Goal: Task Accomplishment & Management: Manage account settings

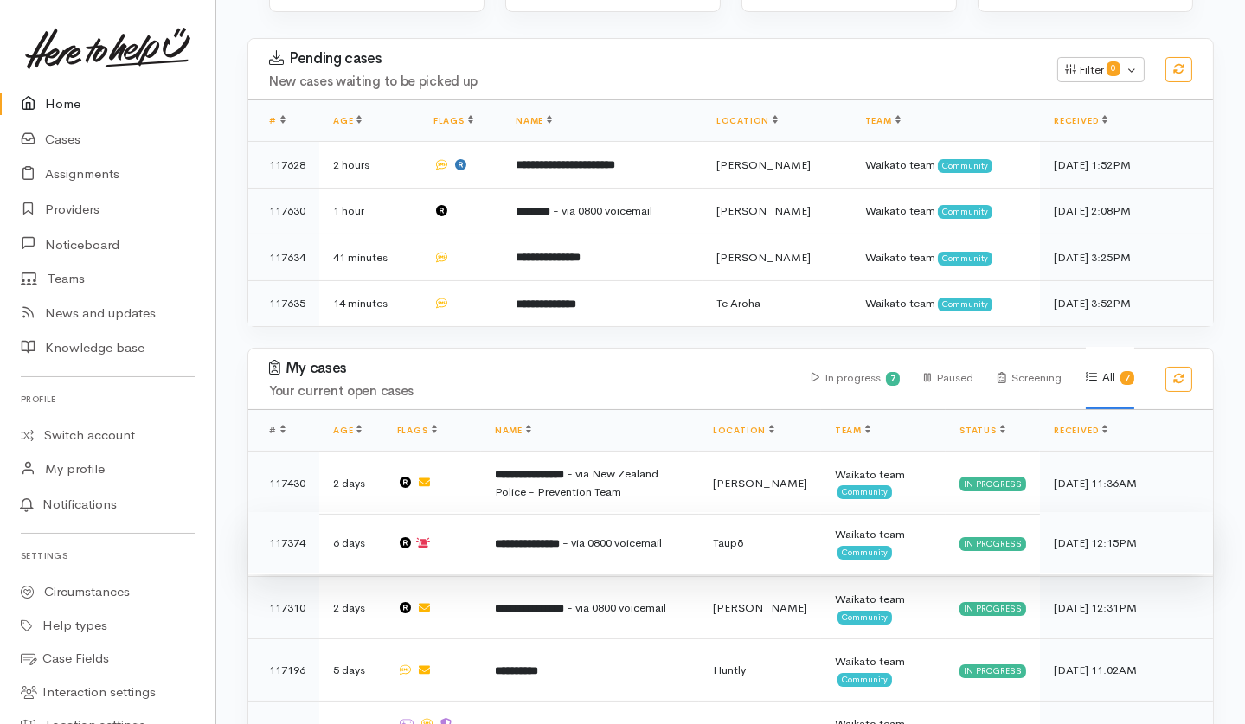
scroll to position [229, 0]
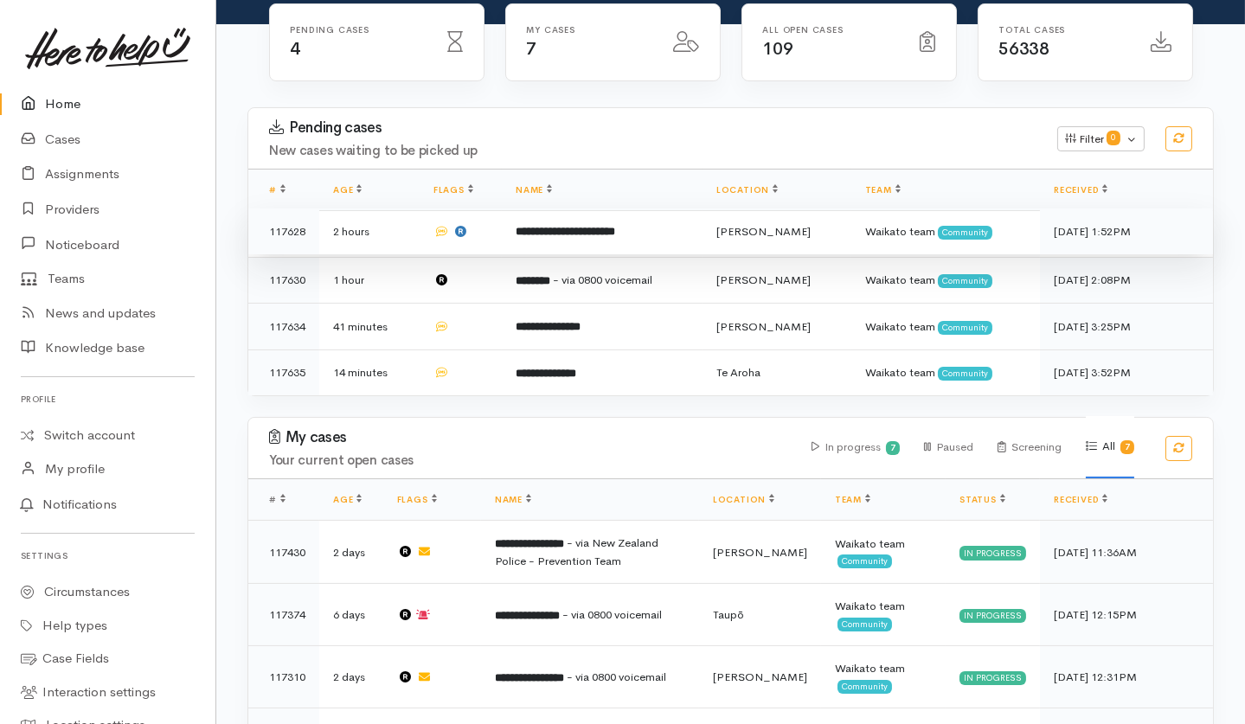
click at [407, 209] on td "2 hours" at bounding box center [369, 232] width 100 height 47
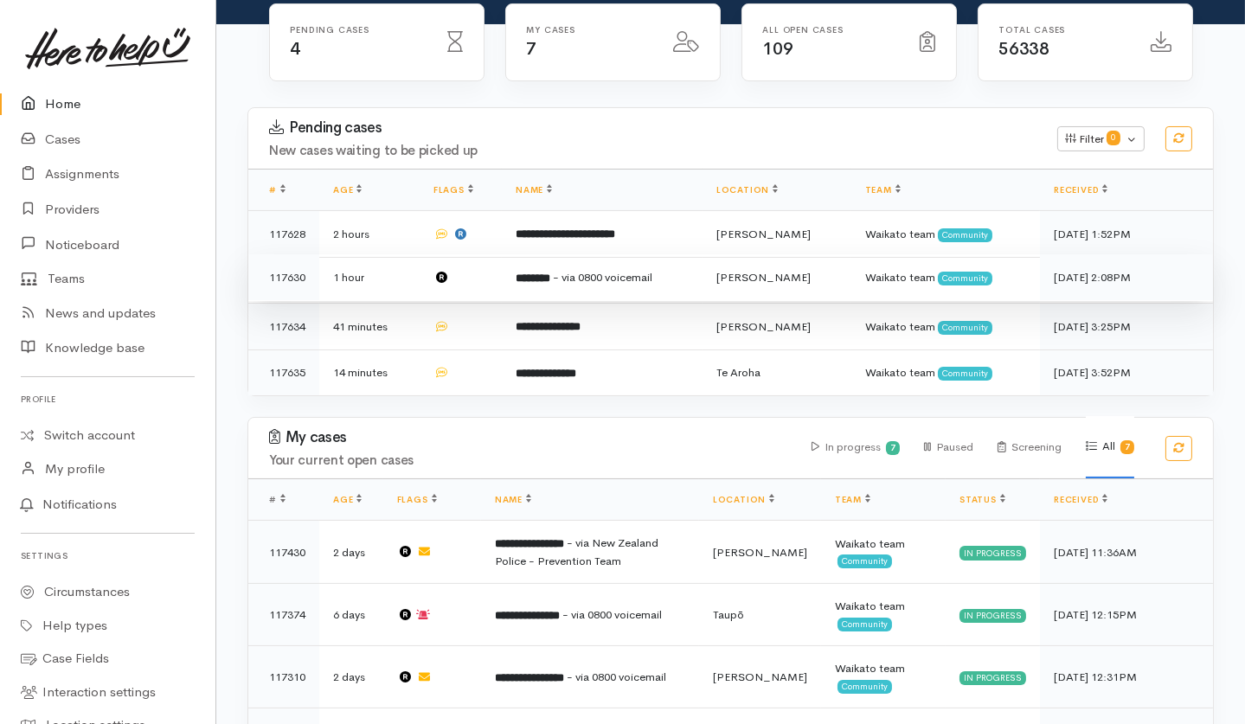
click at [400, 254] on td "1 hour" at bounding box center [369, 277] width 100 height 47
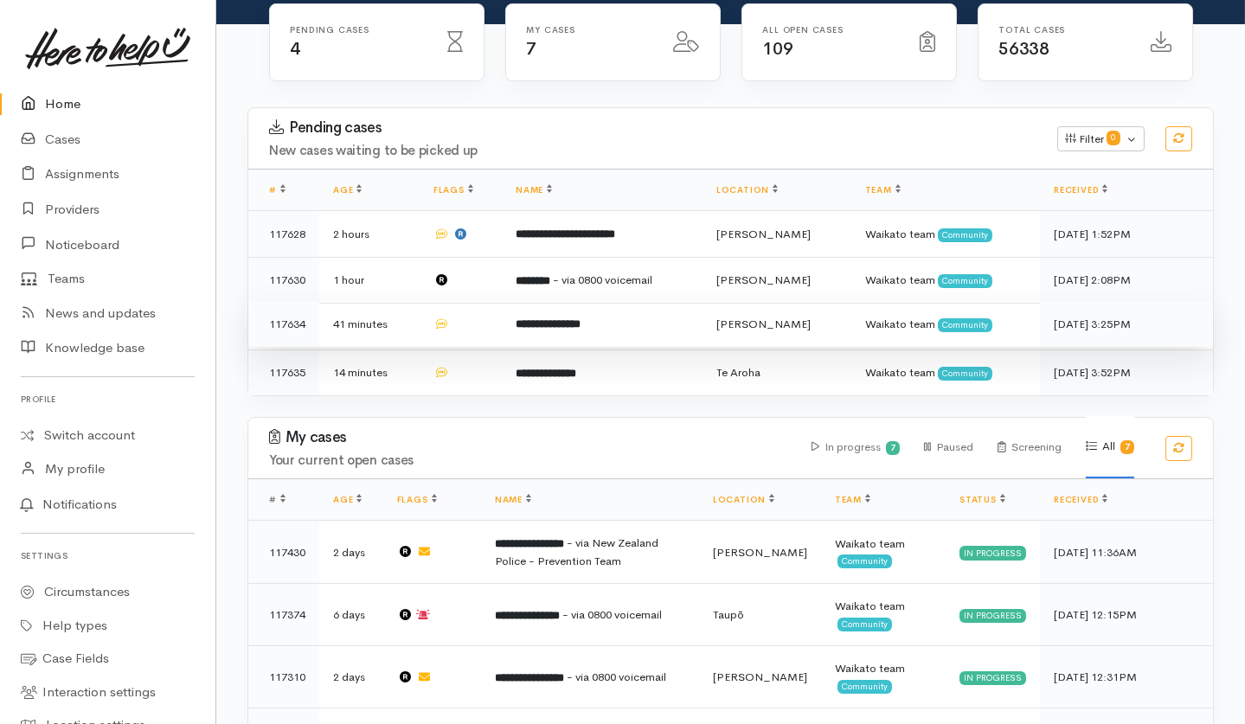
click at [416, 301] on td "41 minutes" at bounding box center [369, 324] width 100 height 47
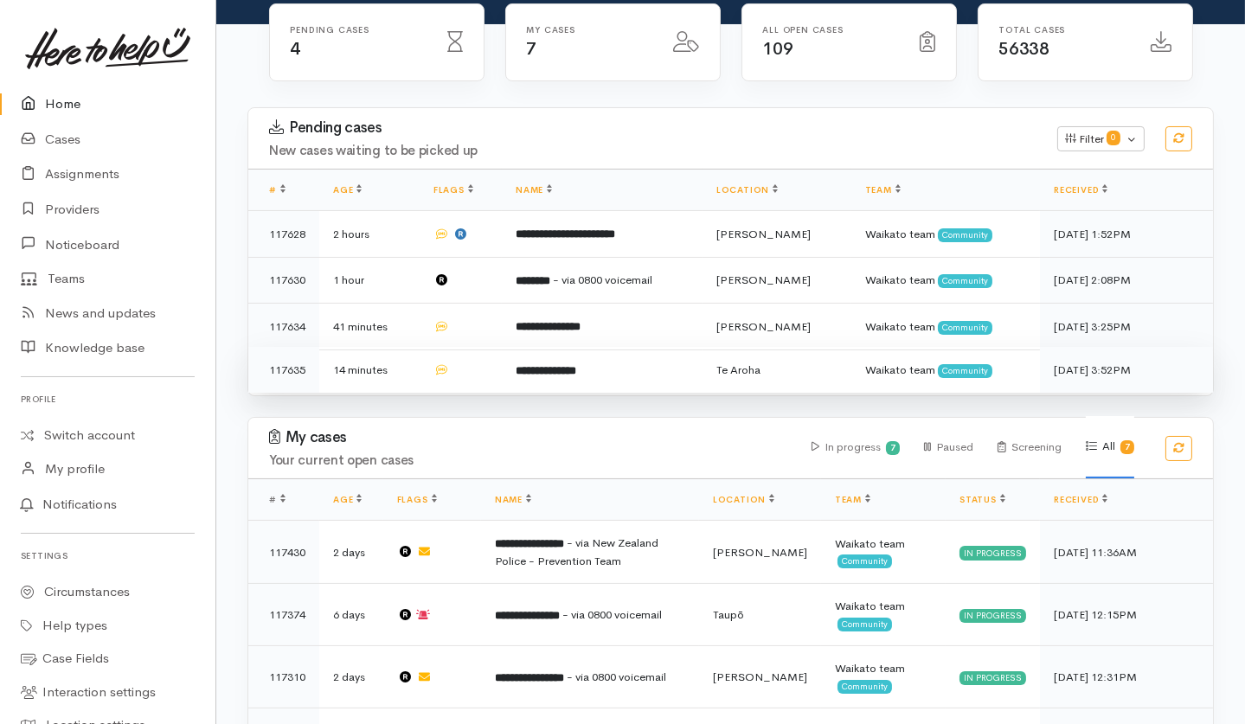
click at [410, 347] on td "14 minutes" at bounding box center [369, 370] width 100 height 46
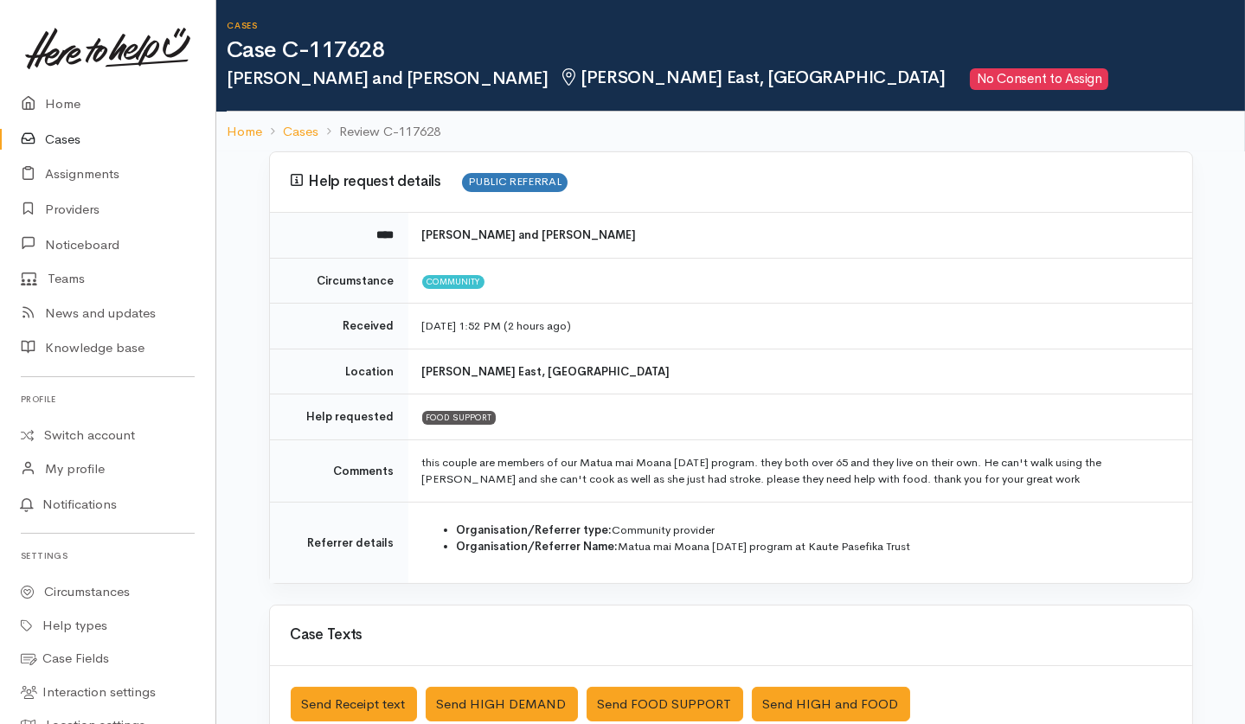
scroll to position [355, 0]
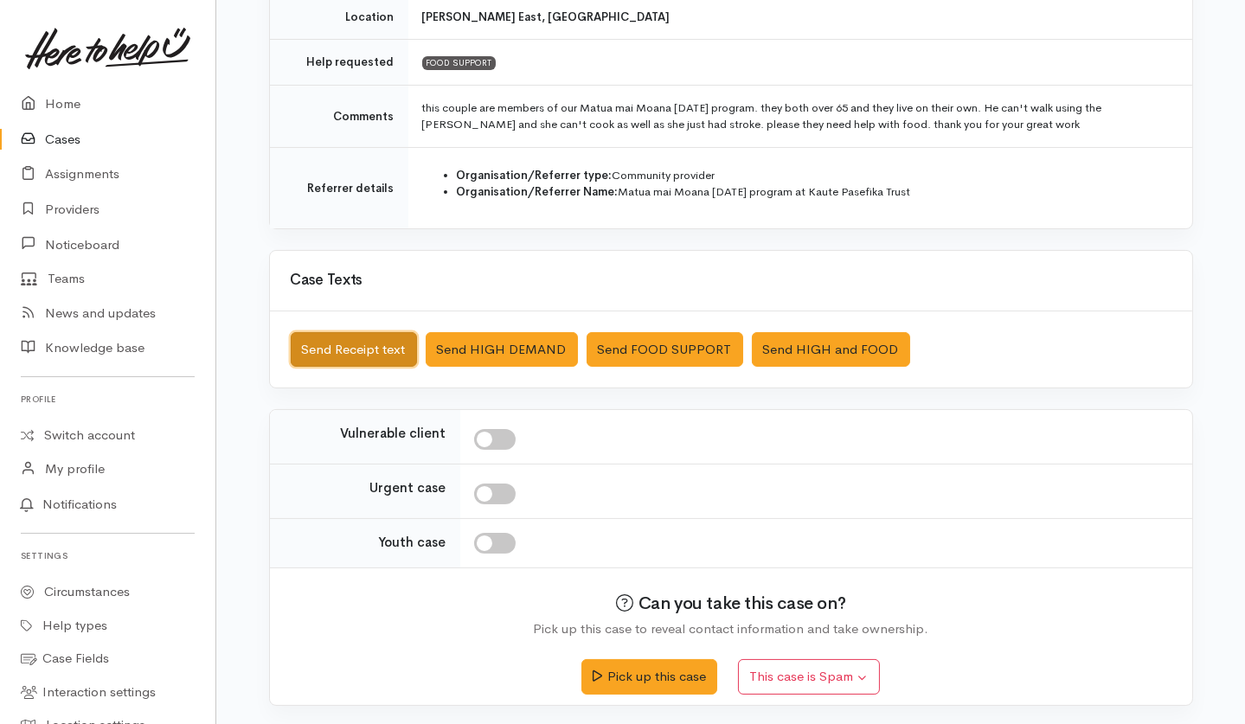
click at [305, 349] on button "Send Receipt text" at bounding box center [354, 349] width 126 height 35
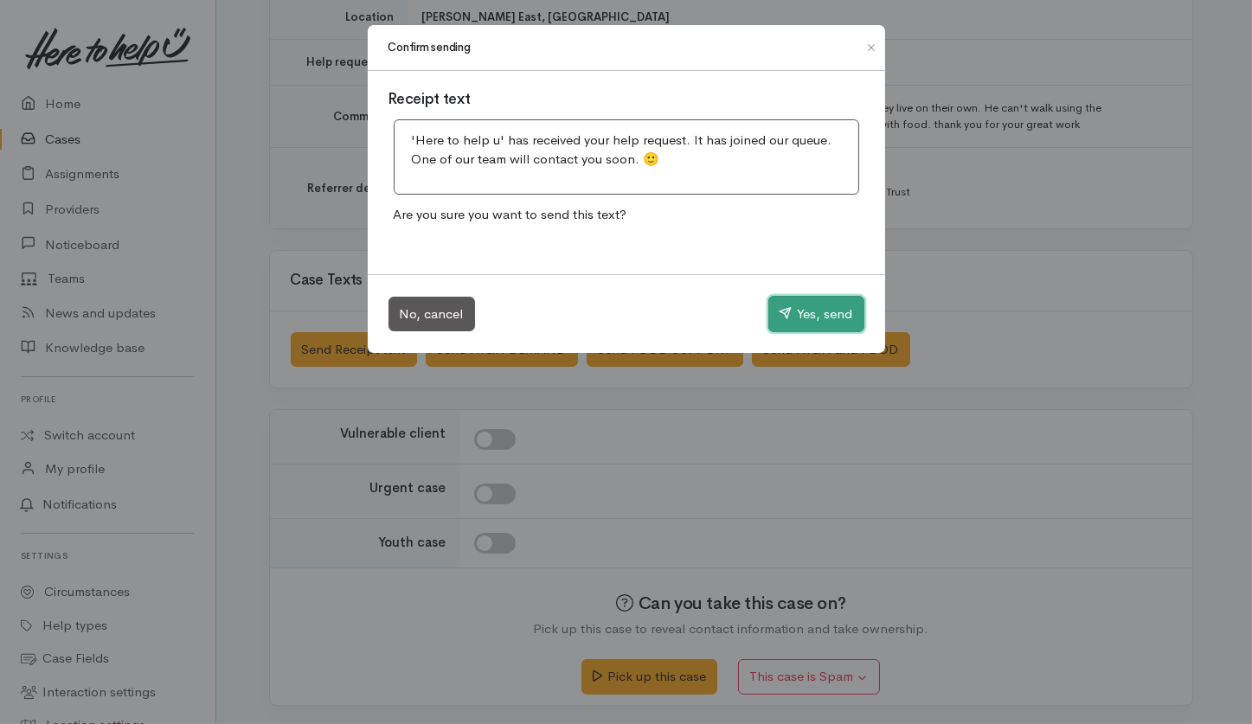
click at [780, 309] on icon "button" at bounding box center [786, 312] width 13 height 13
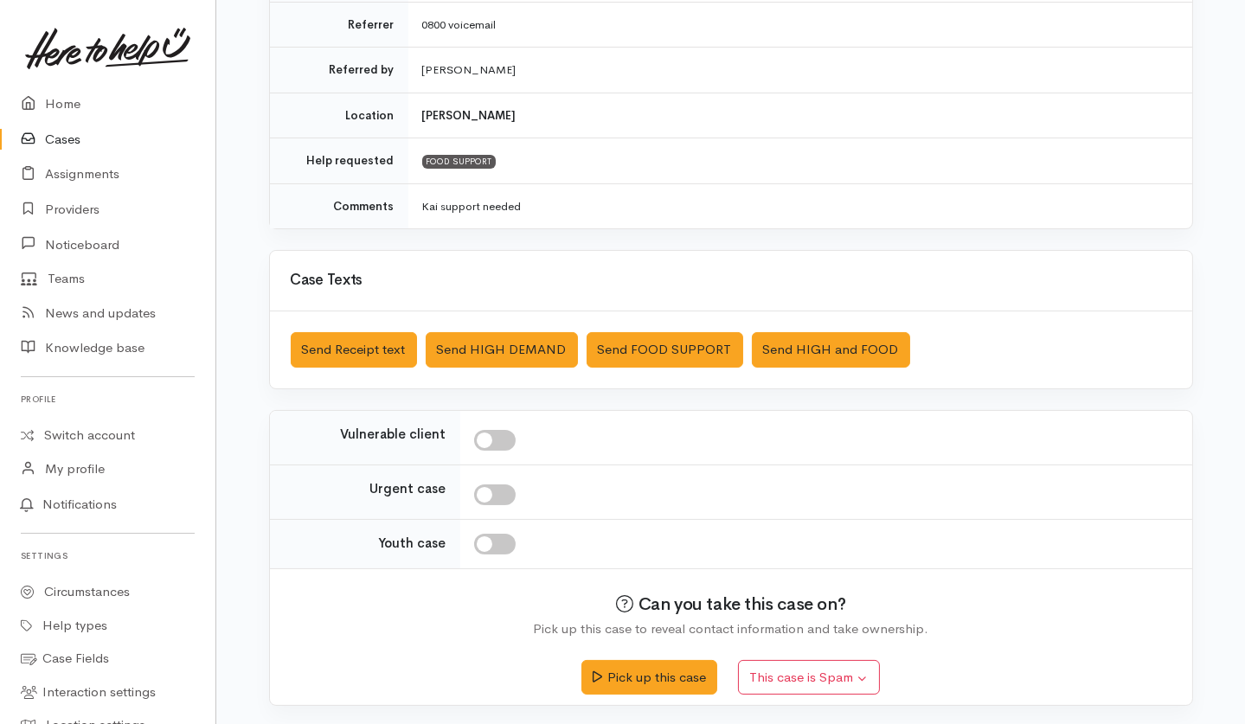
scroll to position [232, 0]
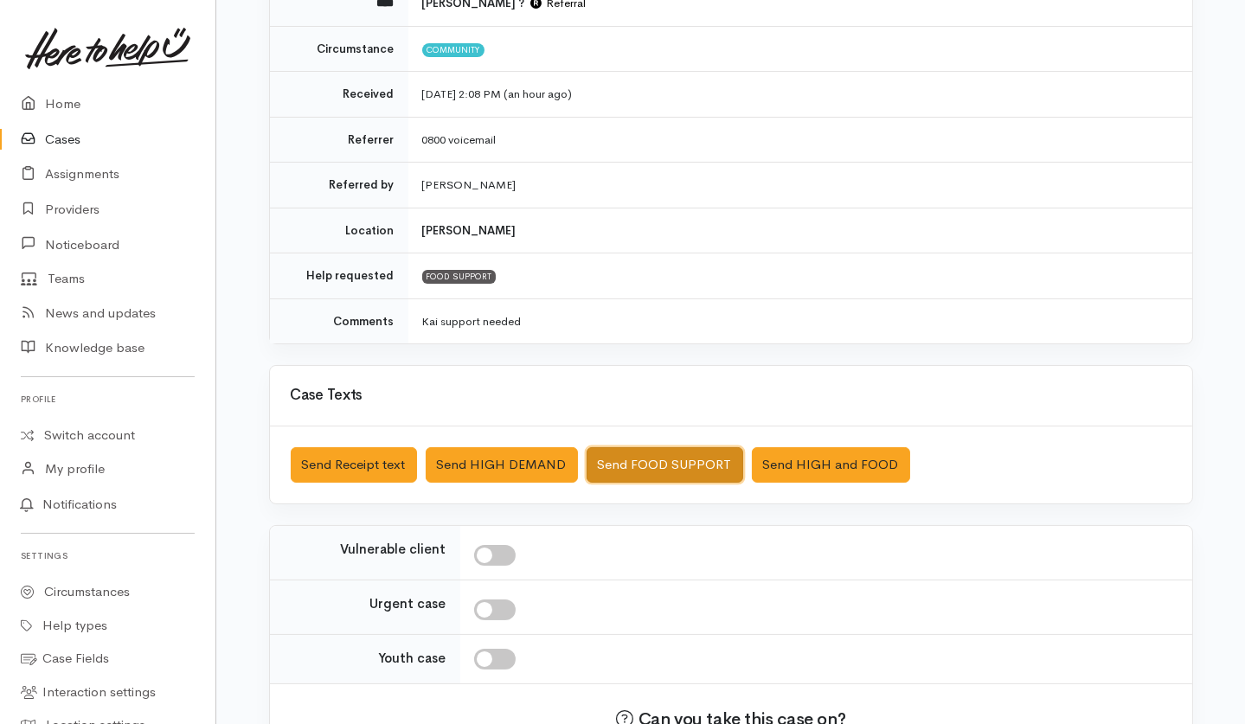
click at [639, 457] on button "Send FOOD SUPPORT" at bounding box center [665, 464] width 157 height 35
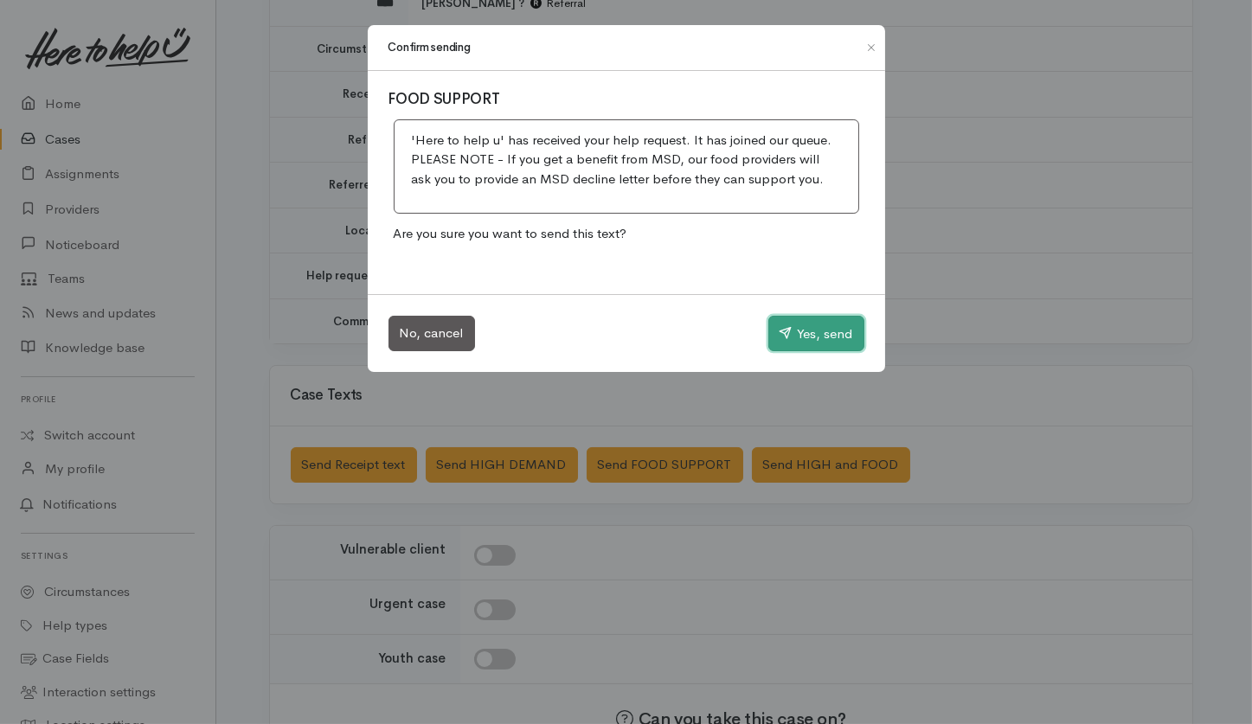
click at [772, 324] on button "Yes, send" at bounding box center [816, 334] width 96 height 36
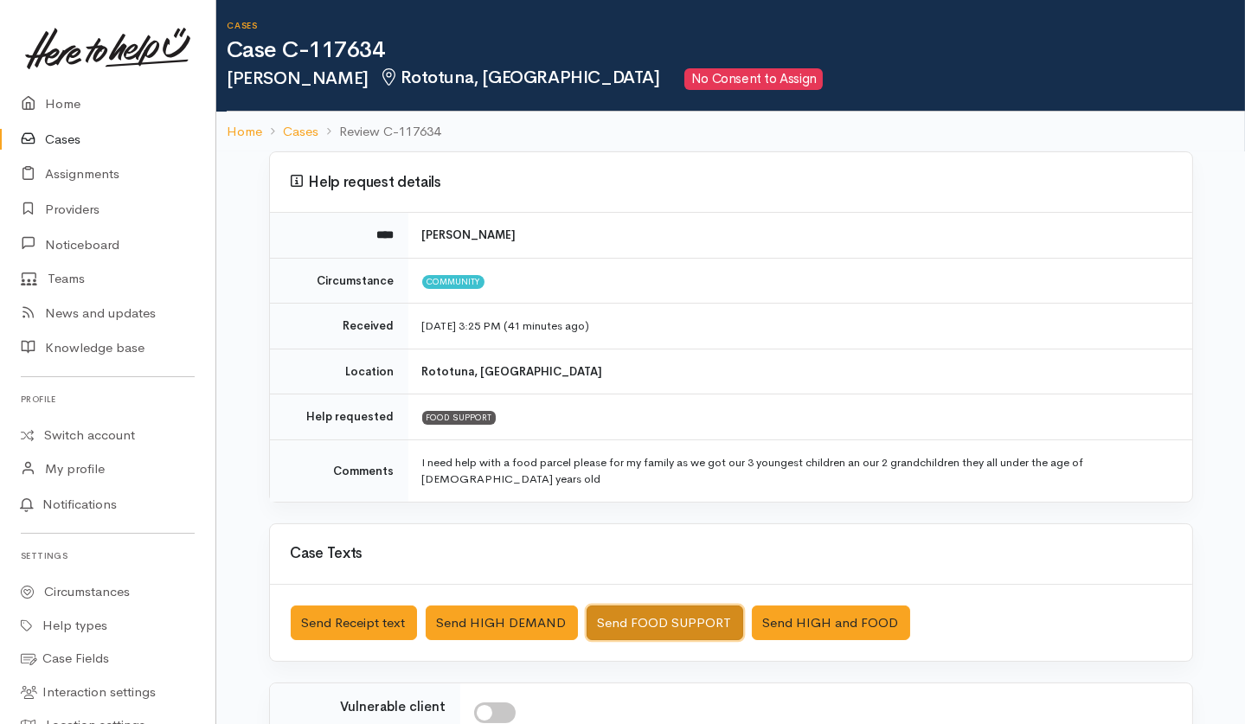
click at [633, 606] on button "Send FOOD SUPPORT" at bounding box center [665, 623] width 157 height 35
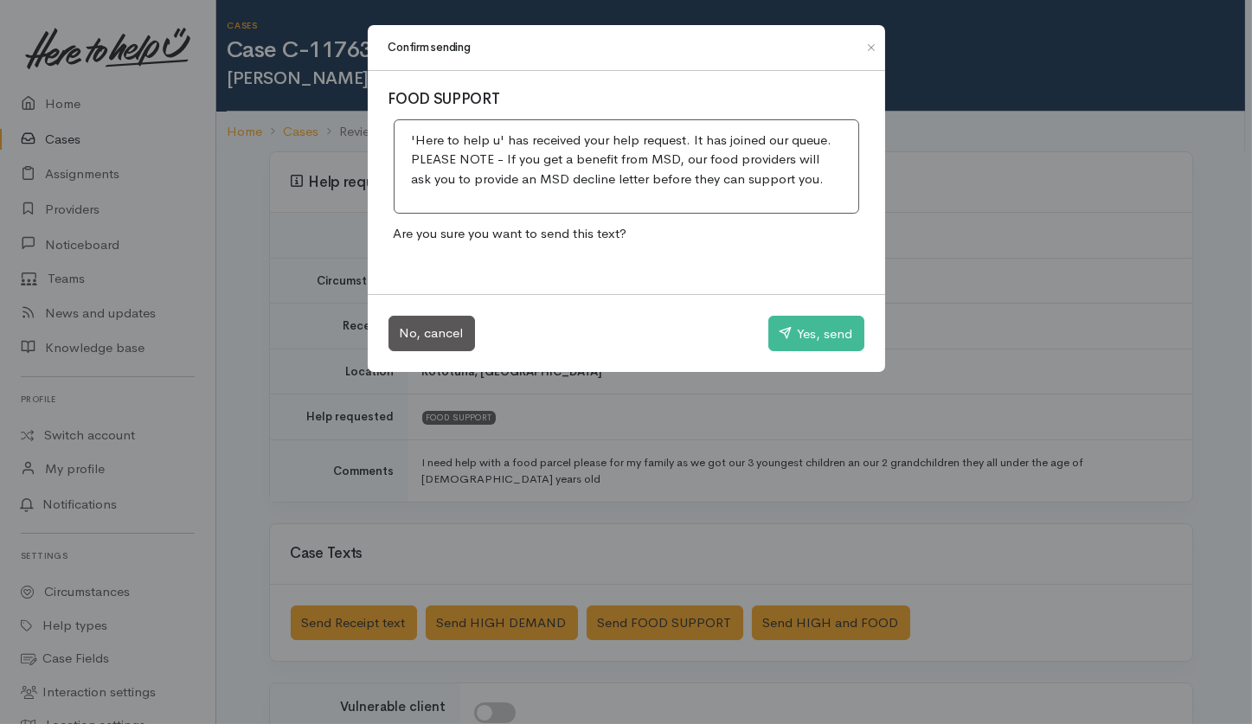
click at [755, 414] on div "Confirm sending FOOD SUPPORT 'Here to help u' has received your help request. I…" at bounding box center [626, 362] width 1252 height 724
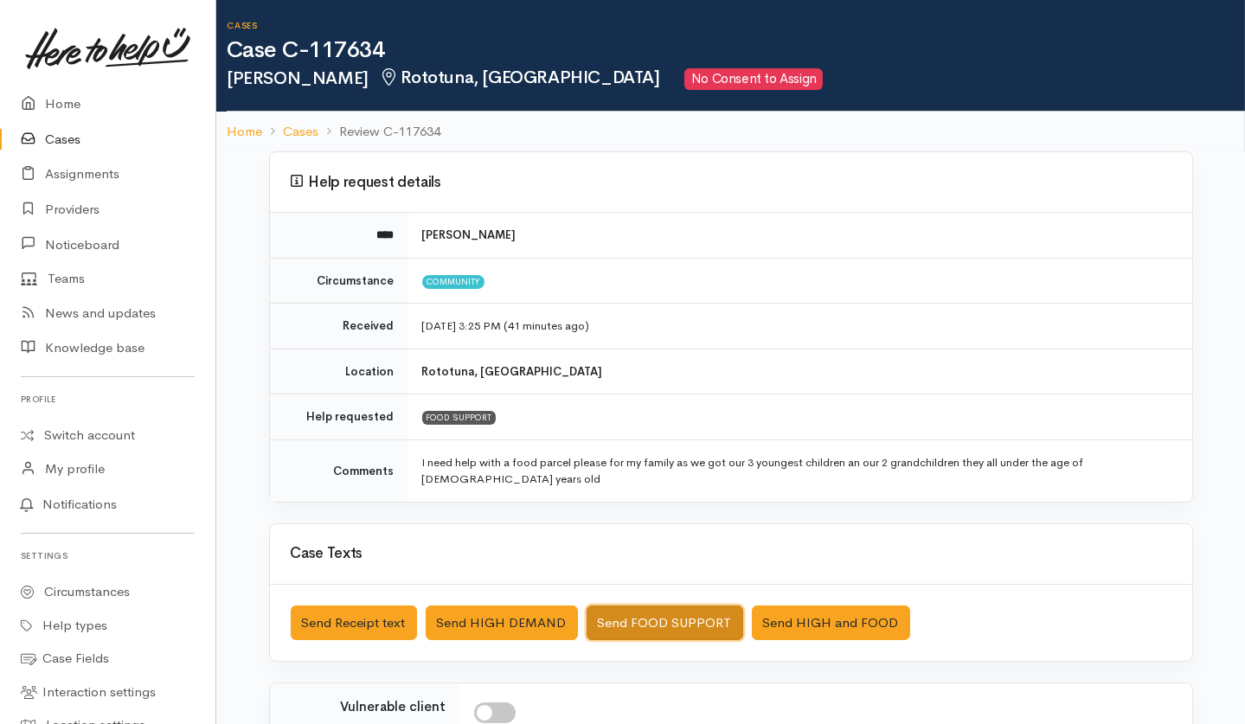
click at [681, 606] on button "Send FOOD SUPPORT" at bounding box center [665, 623] width 157 height 35
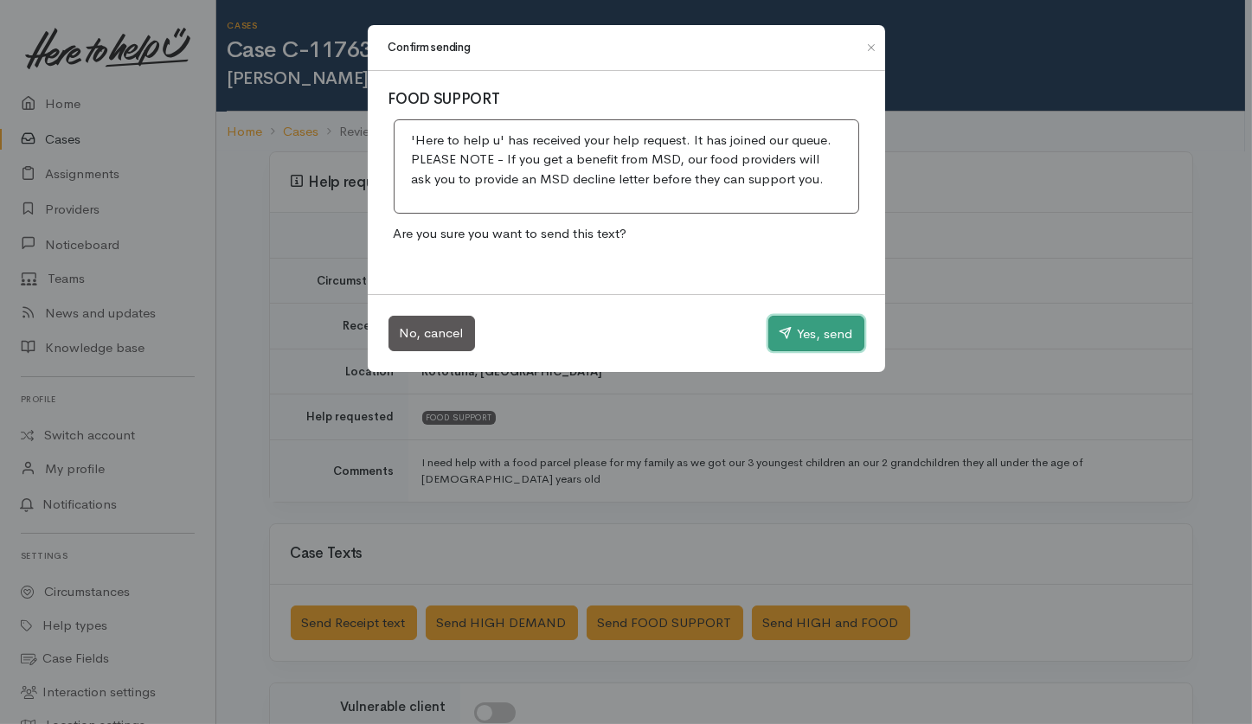
click at [827, 337] on button "Yes, send" at bounding box center [816, 334] width 96 height 36
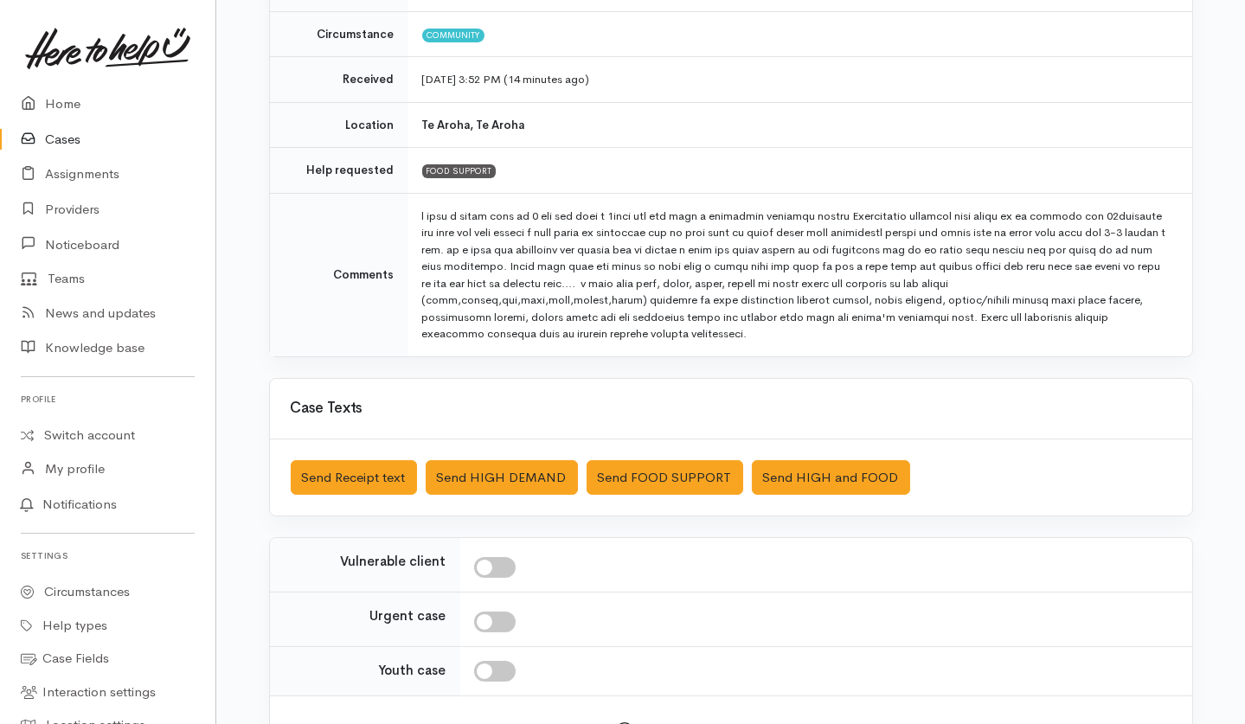
scroll to position [346, 0]
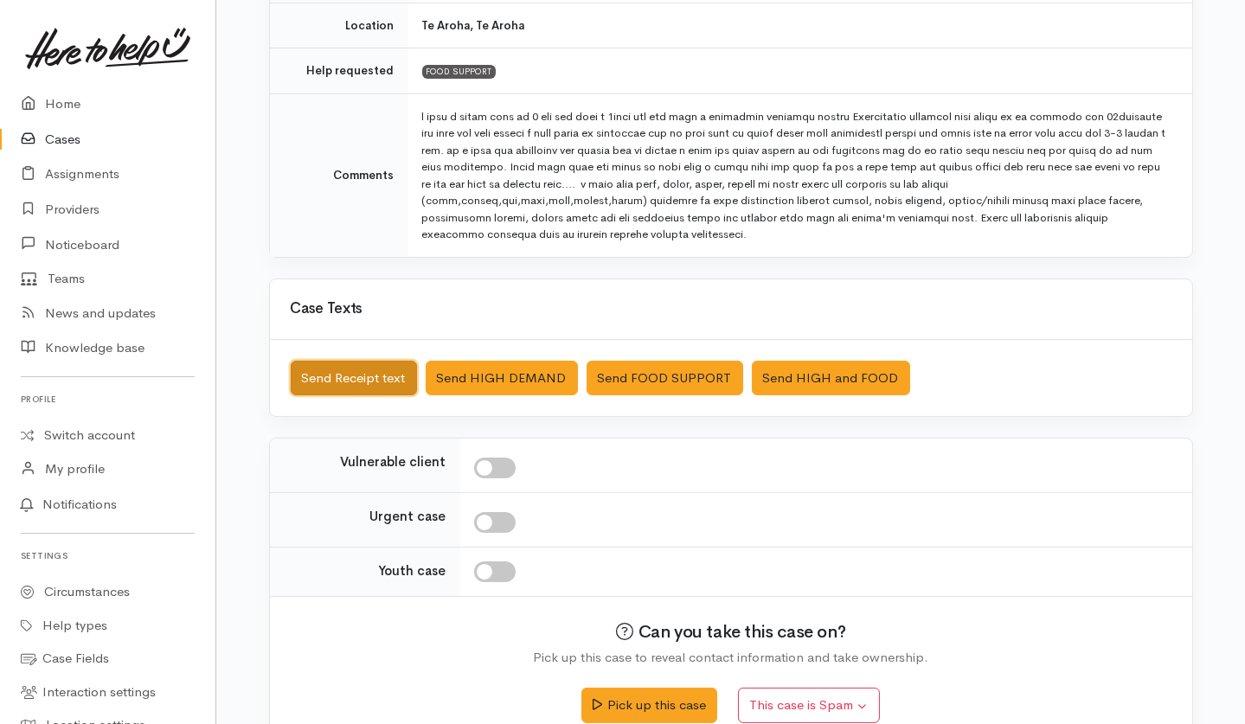
click at [346, 377] on button "Send Receipt text" at bounding box center [354, 378] width 126 height 35
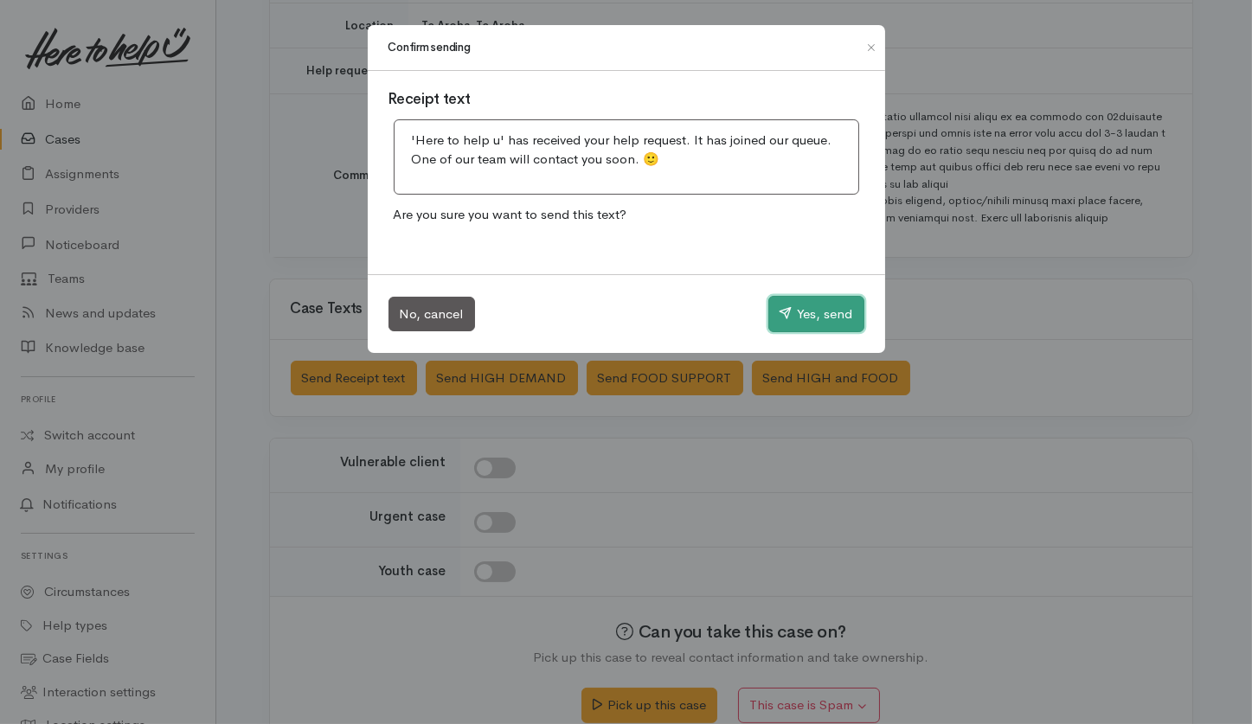
click at [840, 318] on button "Yes, send" at bounding box center [816, 314] width 96 height 36
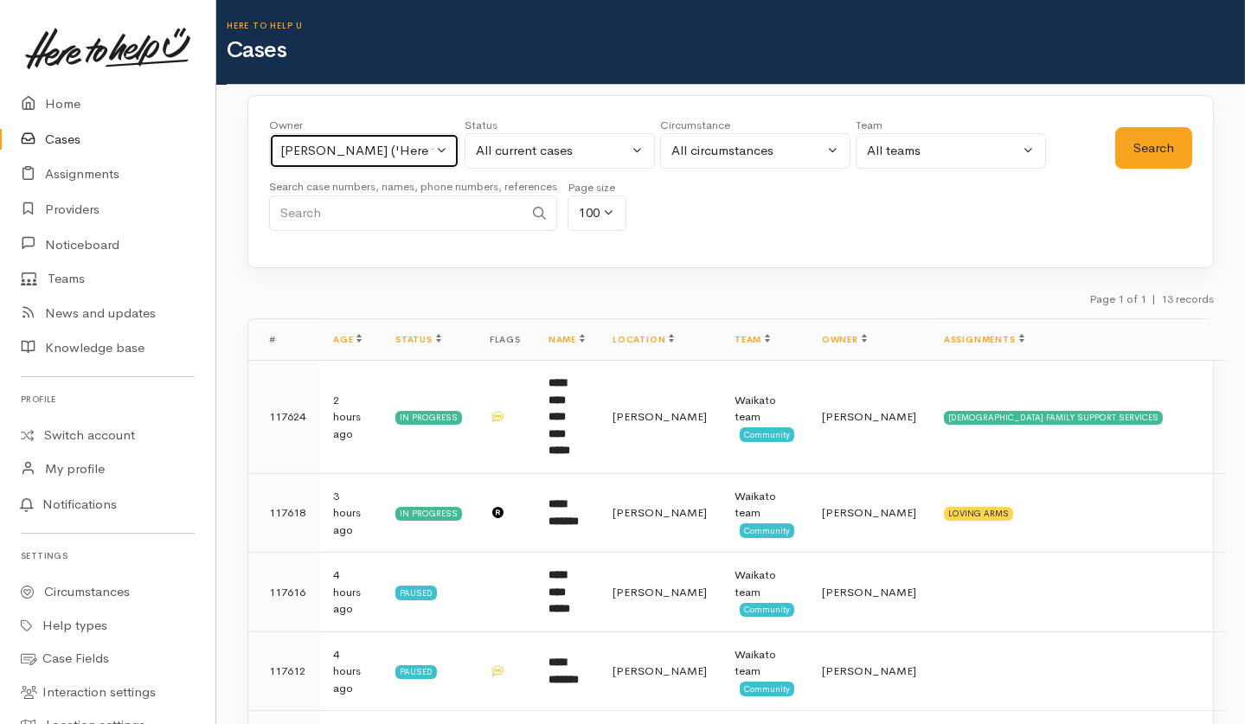
click at [415, 153] on div "Sarah Guinness ('Here to help u')" at bounding box center [356, 151] width 152 height 20
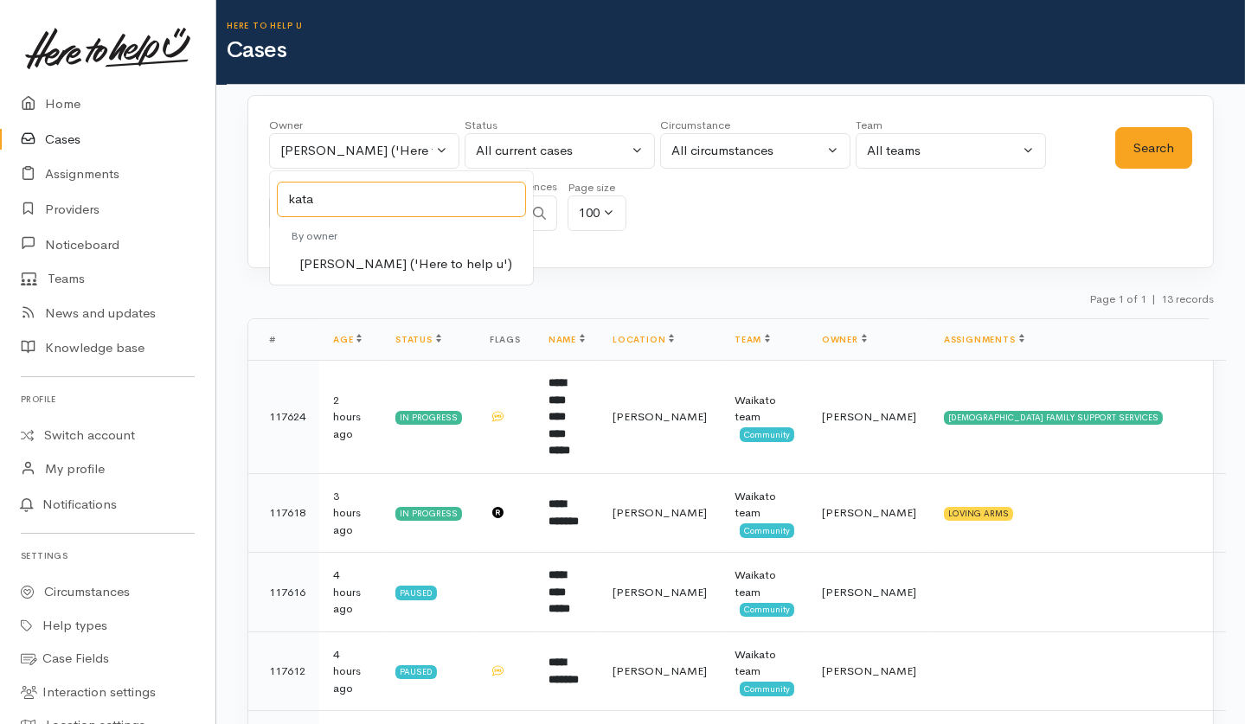
type input "kata"
click at [341, 263] on span "Katarina Daly ('Here to help u')" at bounding box center [405, 264] width 213 height 20
select select "1252"
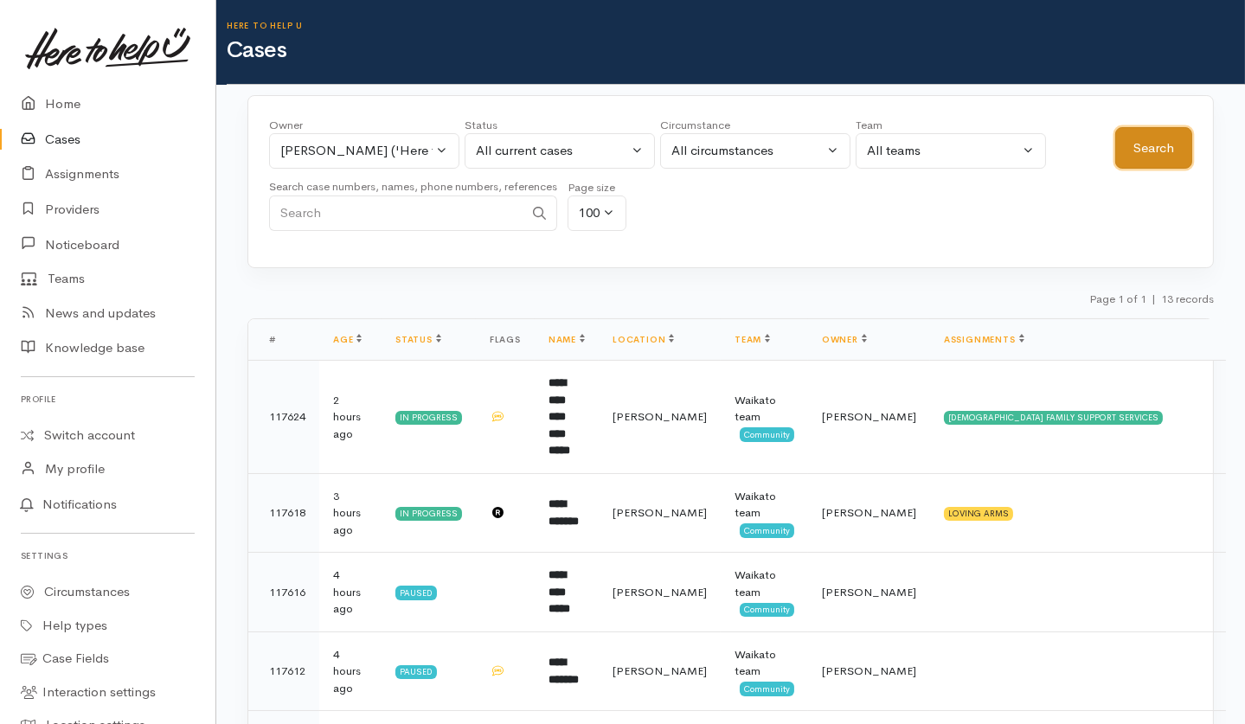
click at [1154, 157] on button "Search" at bounding box center [1153, 148] width 77 height 42
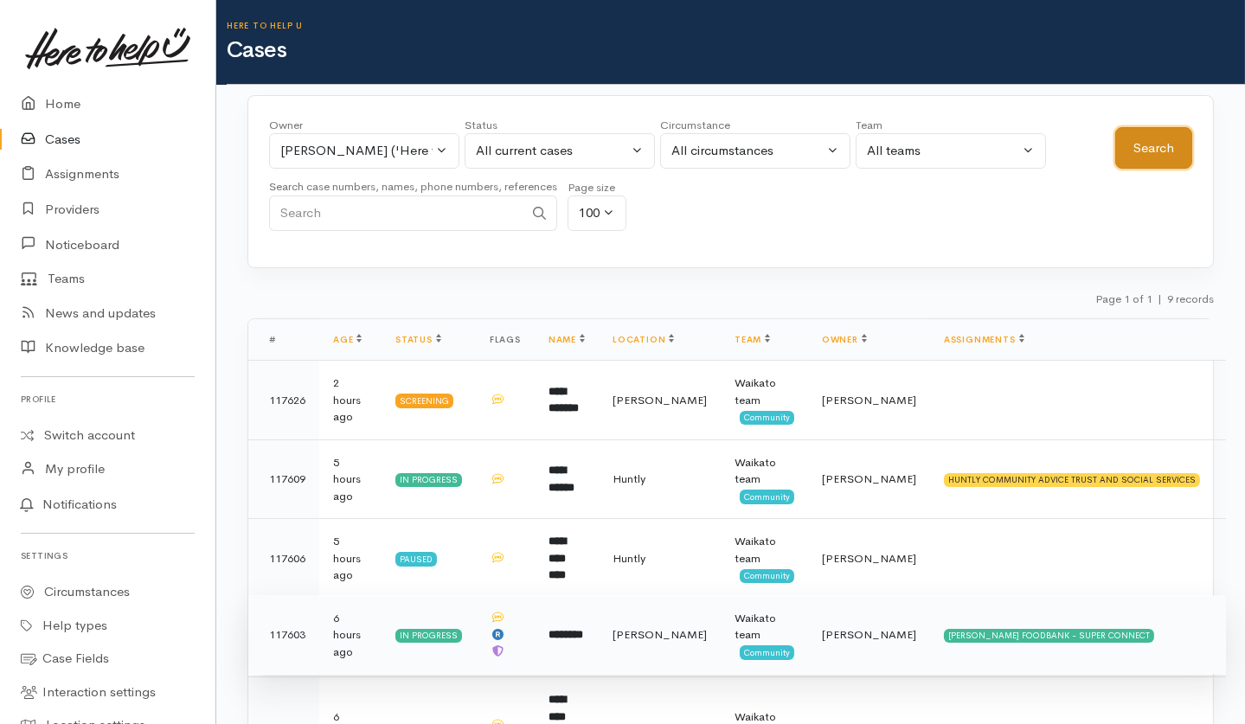
scroll to position [230, 0]
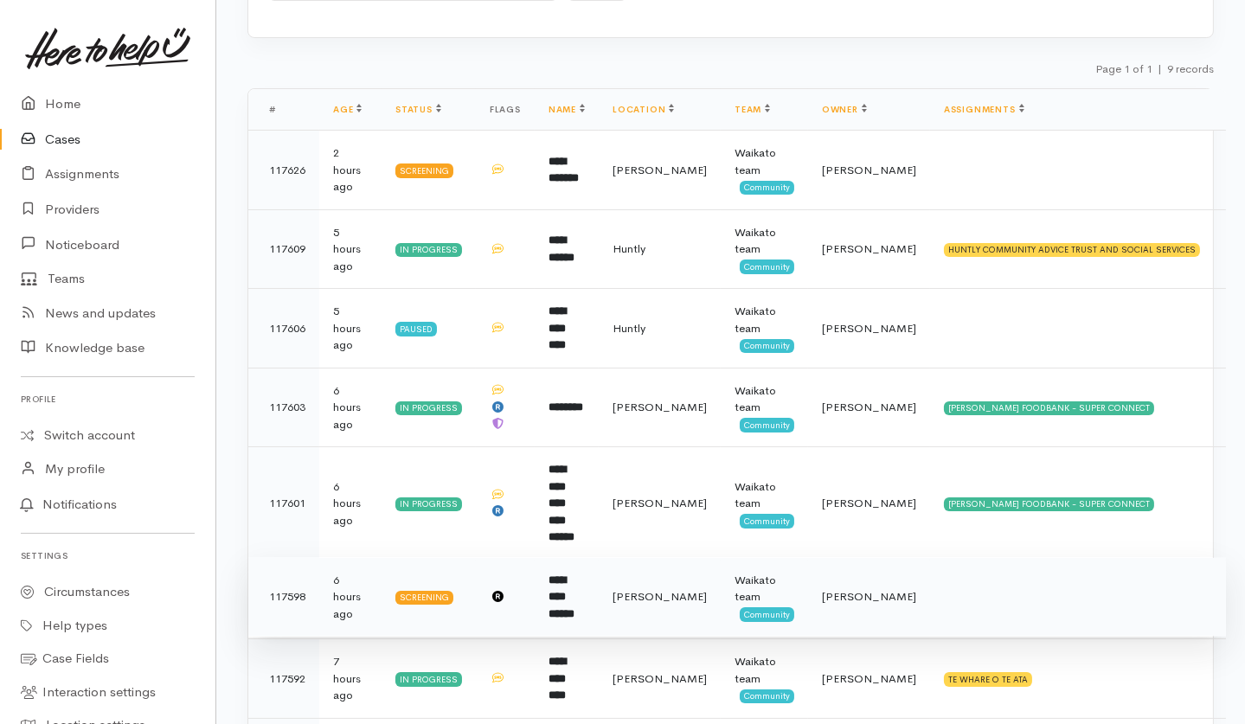
click at [599, 567] on td "**********" at bounding box center [567, 597] width 64 height 80
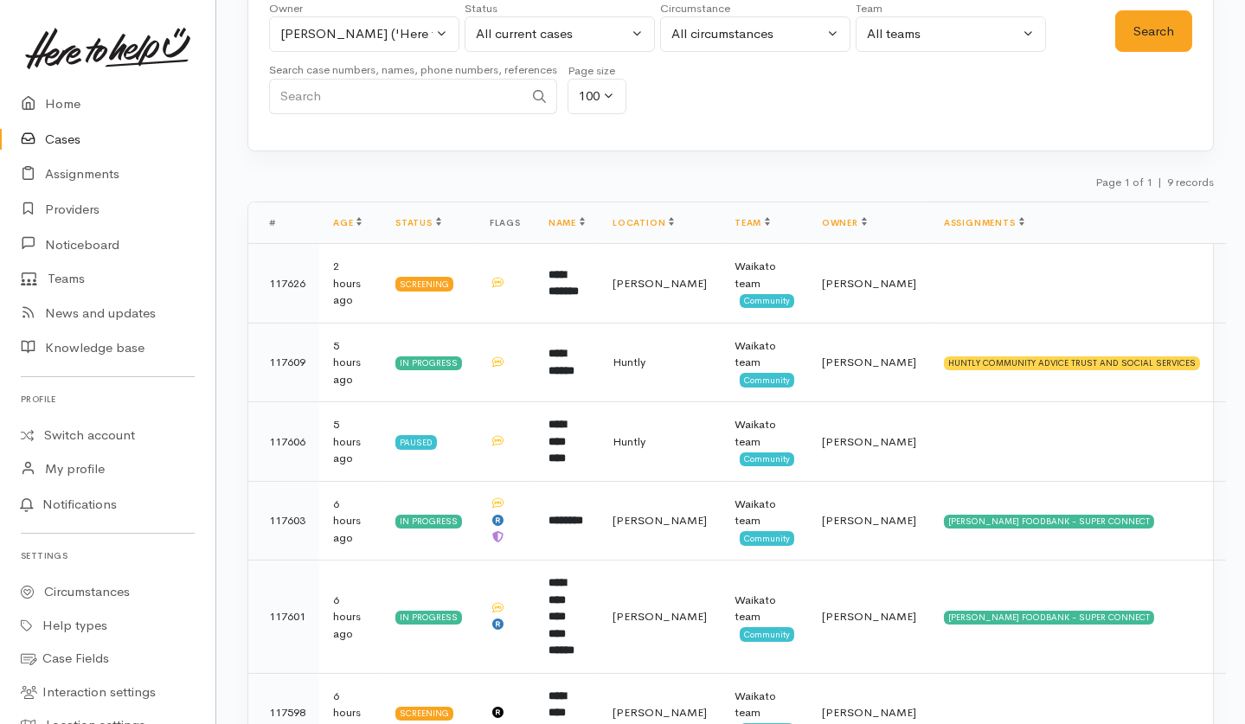
scroll to position [0, 0]
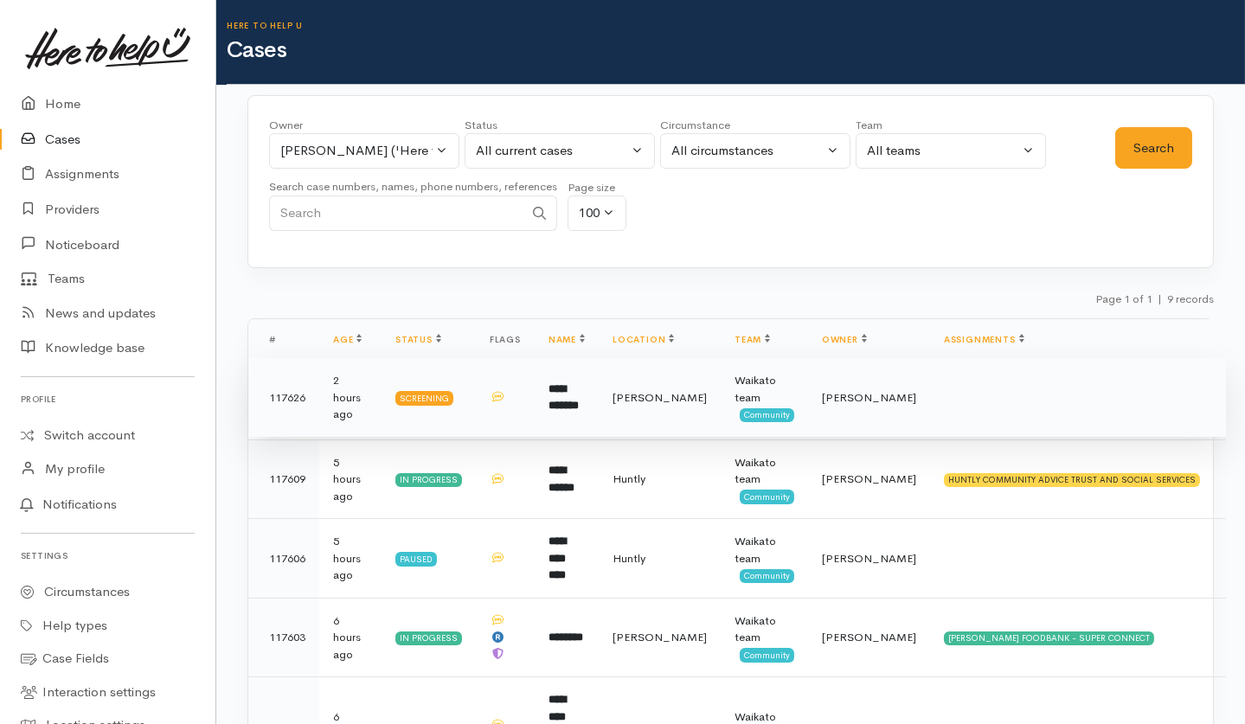
click at [599, 414] on td "**********" at bounding box center [567, 398] width 64 height 80
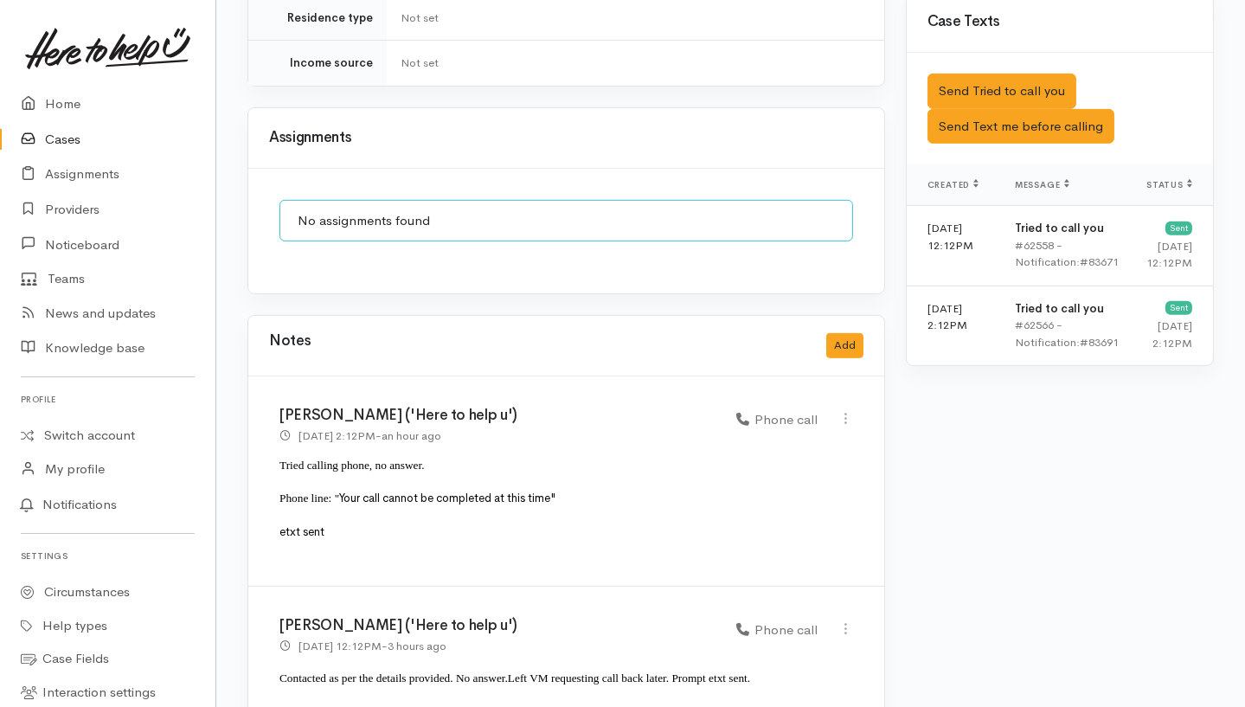
scroll to position [1455, 0]
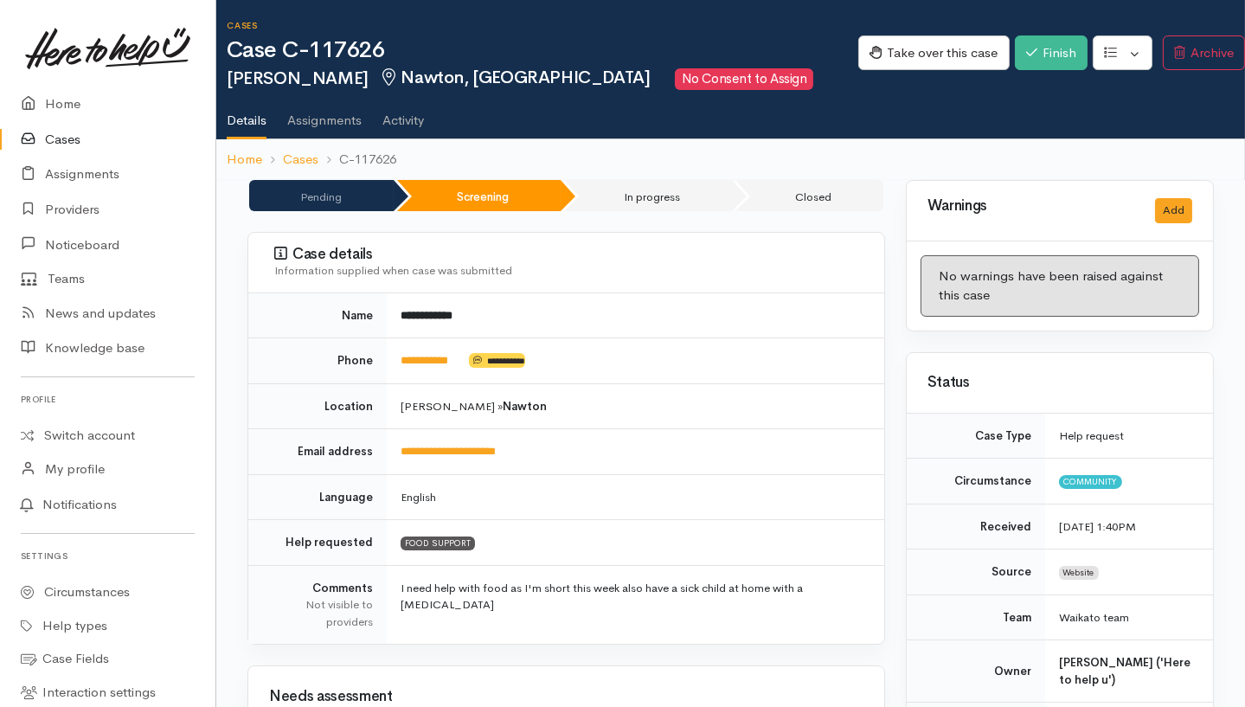
click at [391, 115] on link "Activity" at bounding box center [403, 114] width 42 height 48
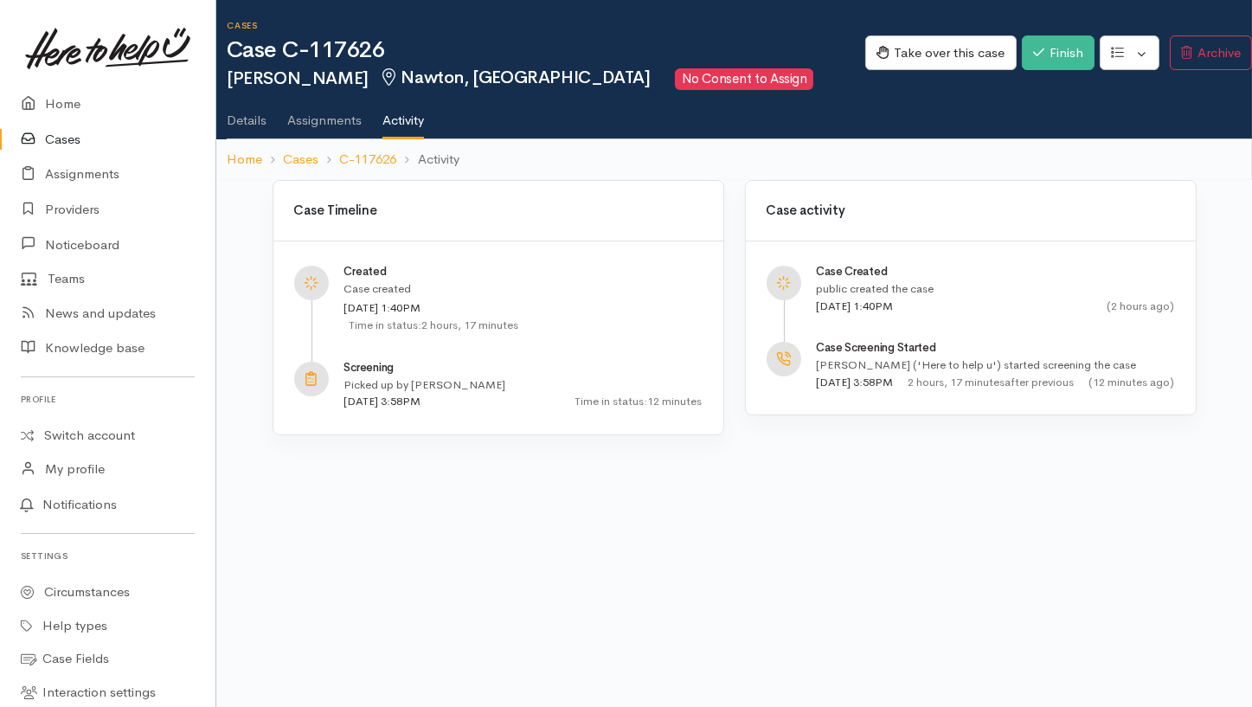
click at [413, 477] on body "Support Feedback I've got something to say" at bounding box center [626, 353] width 1252 height 707
click at [389, 159] on link "C-117626" at bounding box center [367, 160] width 57 height 20
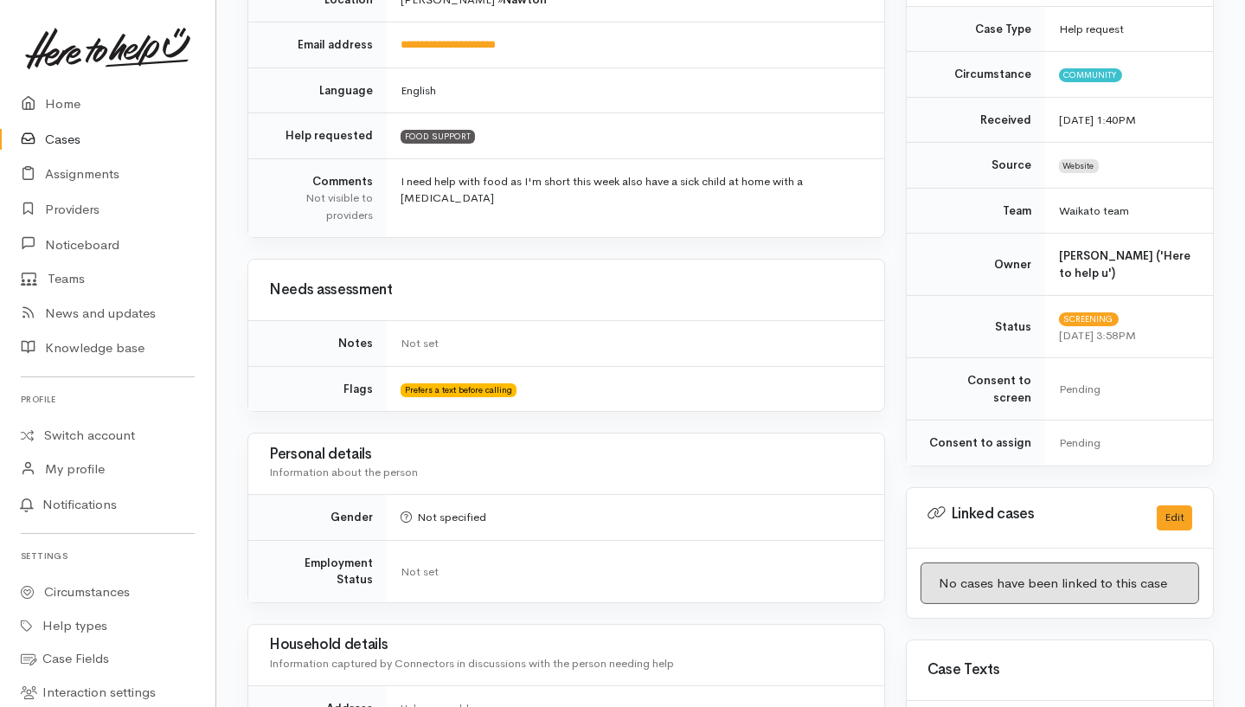
scroll to position [168, 0]
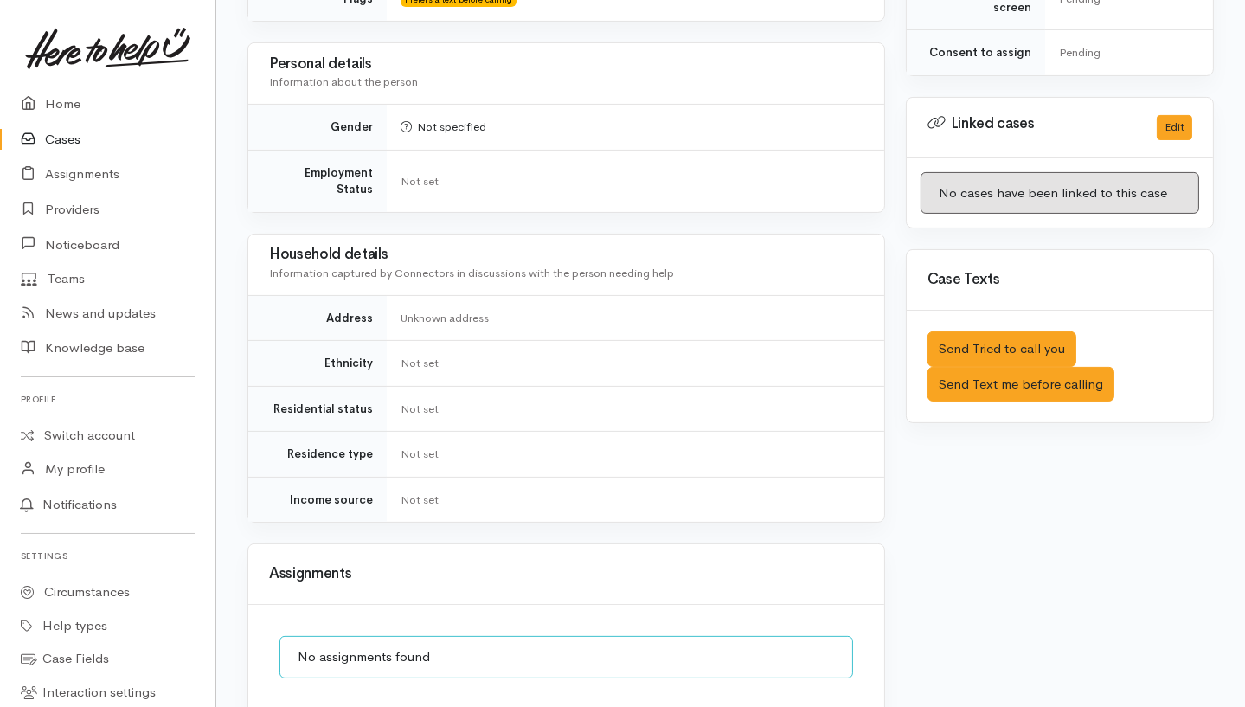
scroll to position [976, 0]
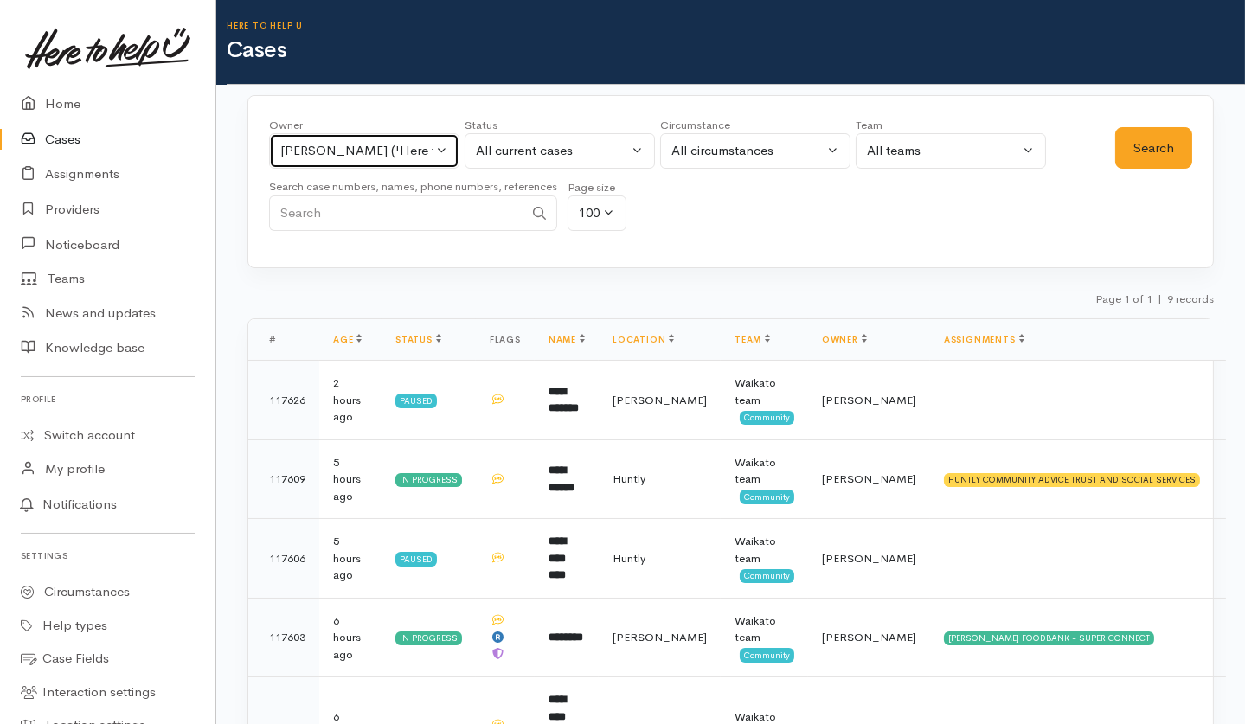
click at [322, 145] on div "[PERSON_NAME] ('Here to help u')" at bounding box center [356, 151] width 152 height 20
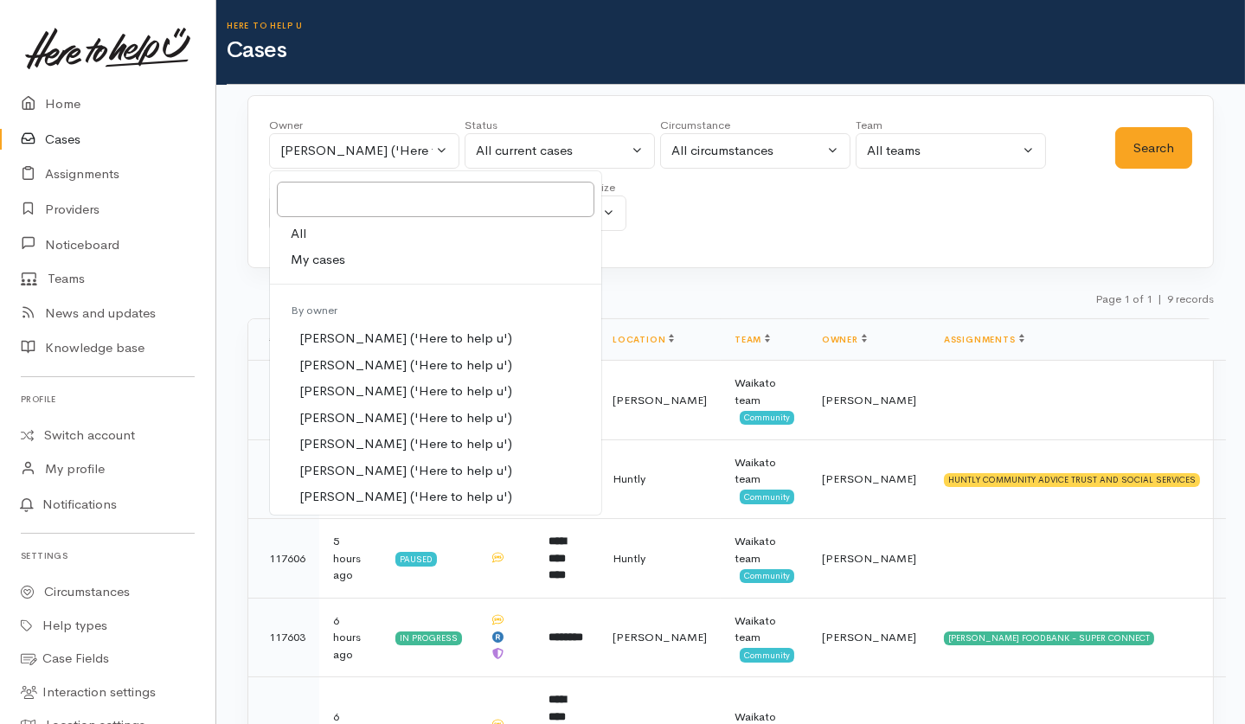
click at [307, 235] on link "All" at bounding box center [435, 234] width 331 height 27
select select "-1"
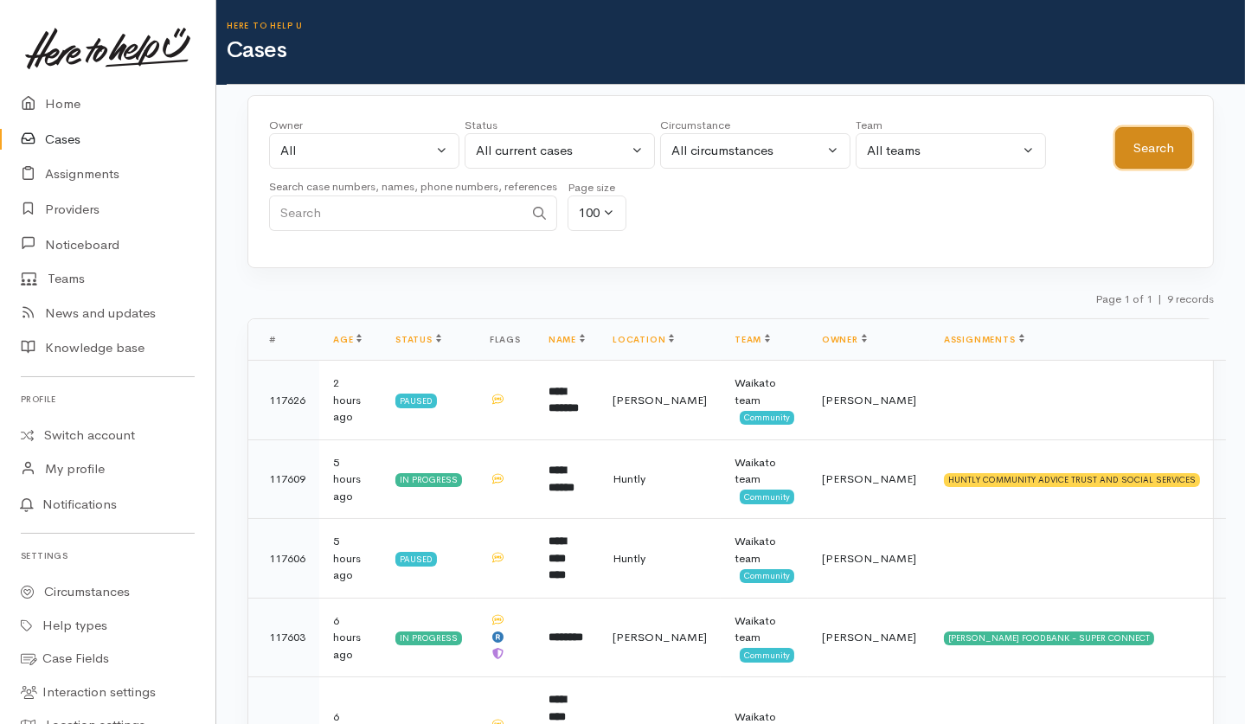
click at [1153, 137] on button "Search" at bounding box center [1153, 148] width 77 height 42
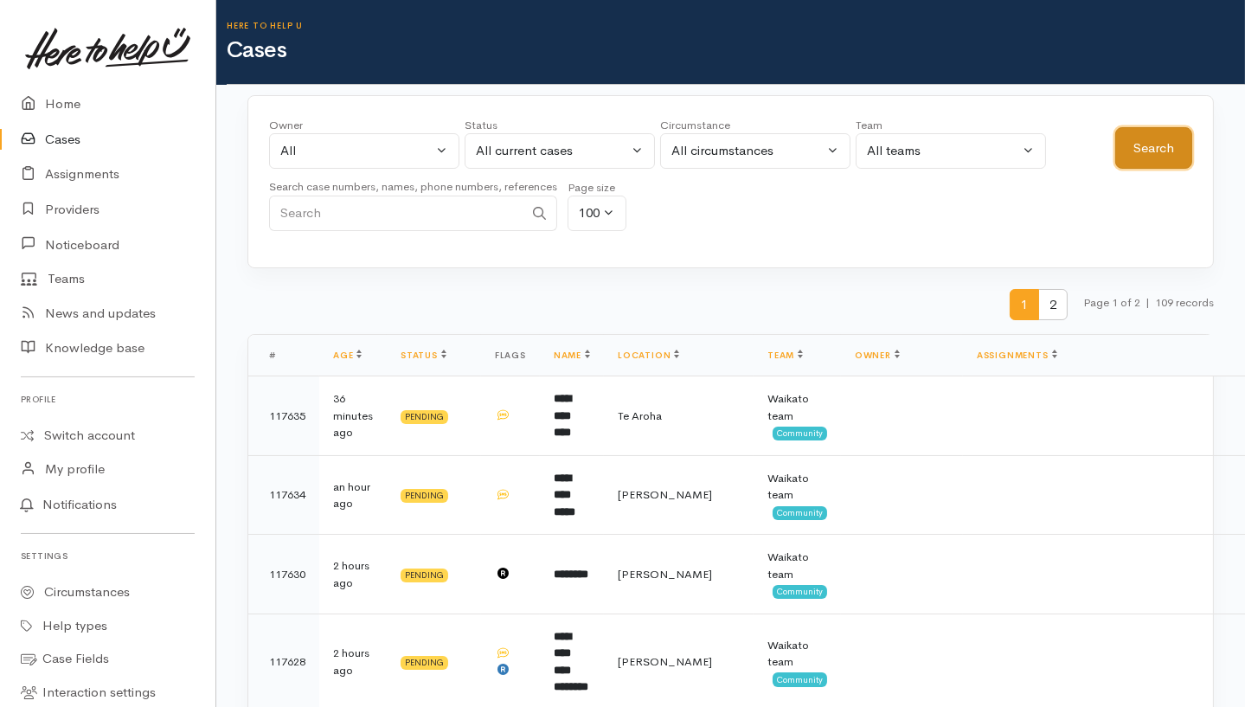
click at [1141, 144] on button "Search" at bounding box center [1153, 148] width 77 height 42
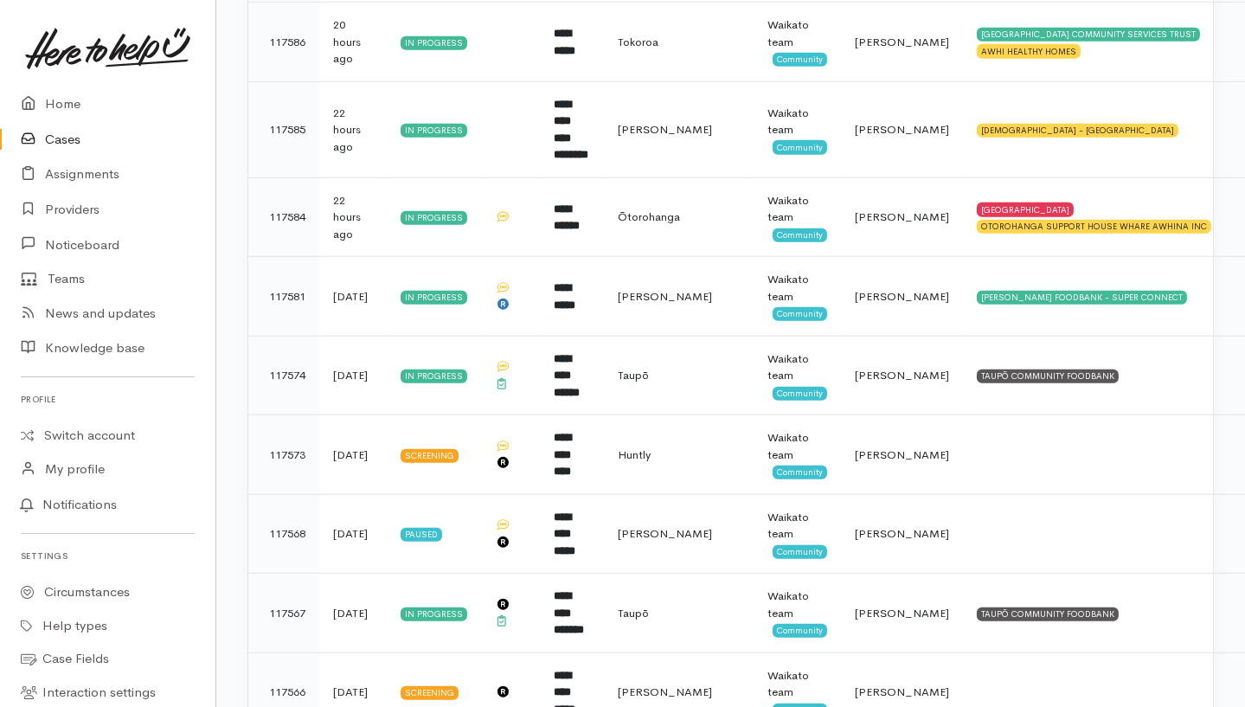
scroll to position [2538, 0]
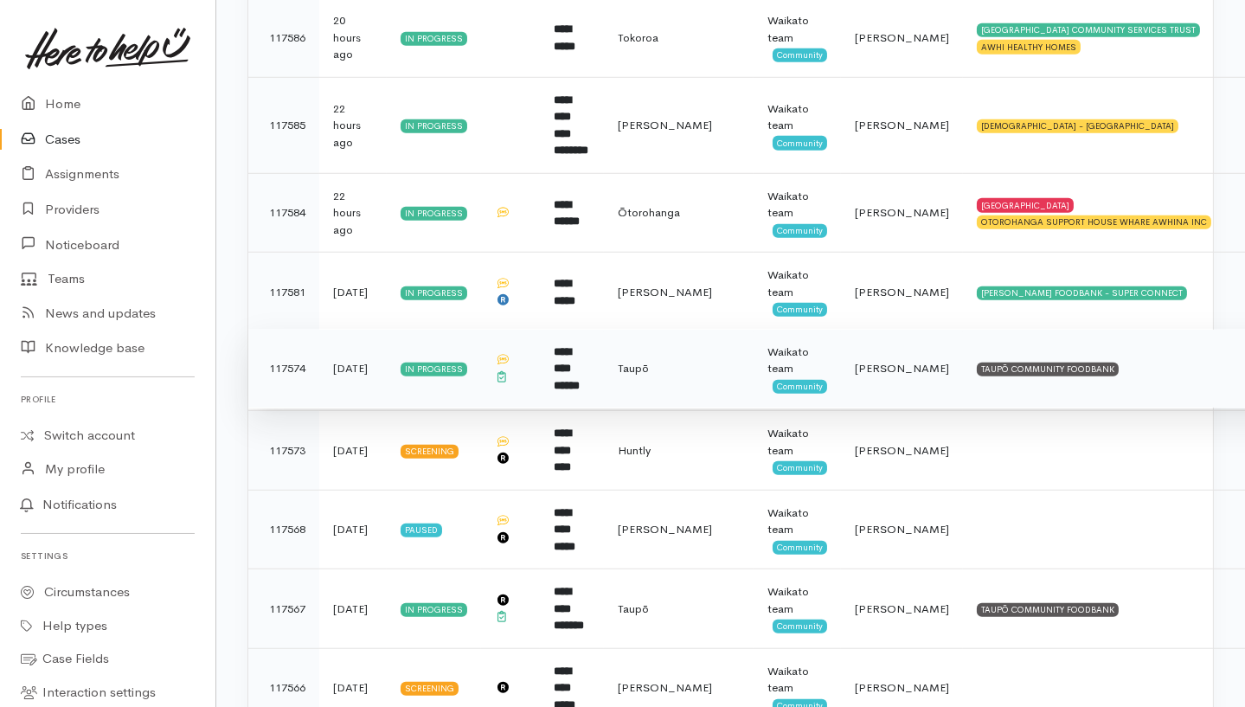
click at [1083, 329] on td "TAUPŌ COMMUNITY FOODBANK" at bounding box center [1143, 369] width 360 height 80
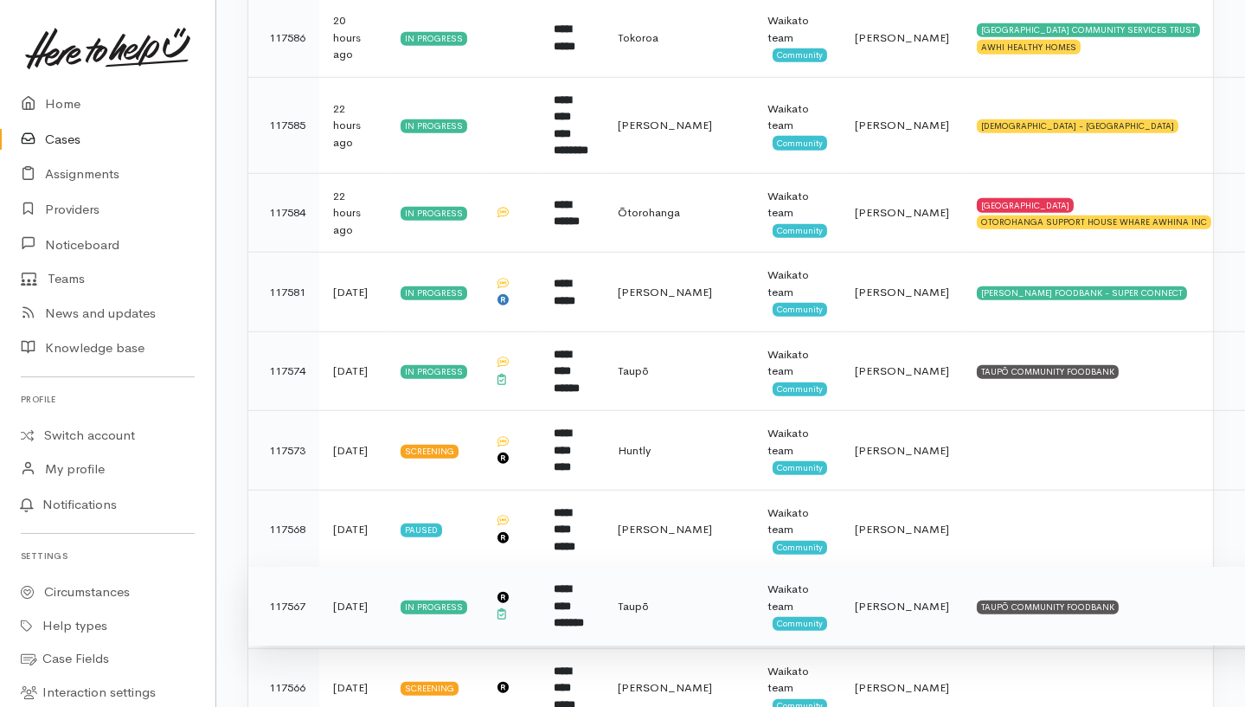
click at [1094, 567] on td "TAUPŌ COMMUNITY FOODBANK" at bounding box center [1143, 607] width 360 height 80
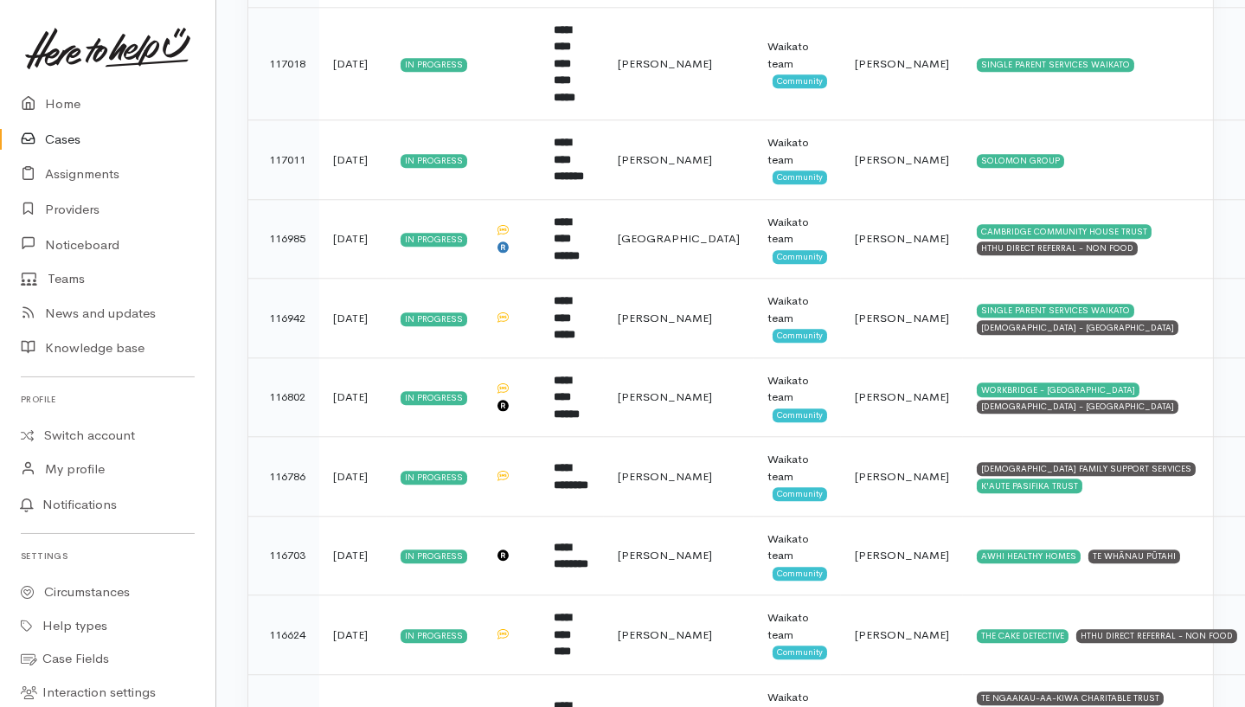
scroll to position [7727, 0]
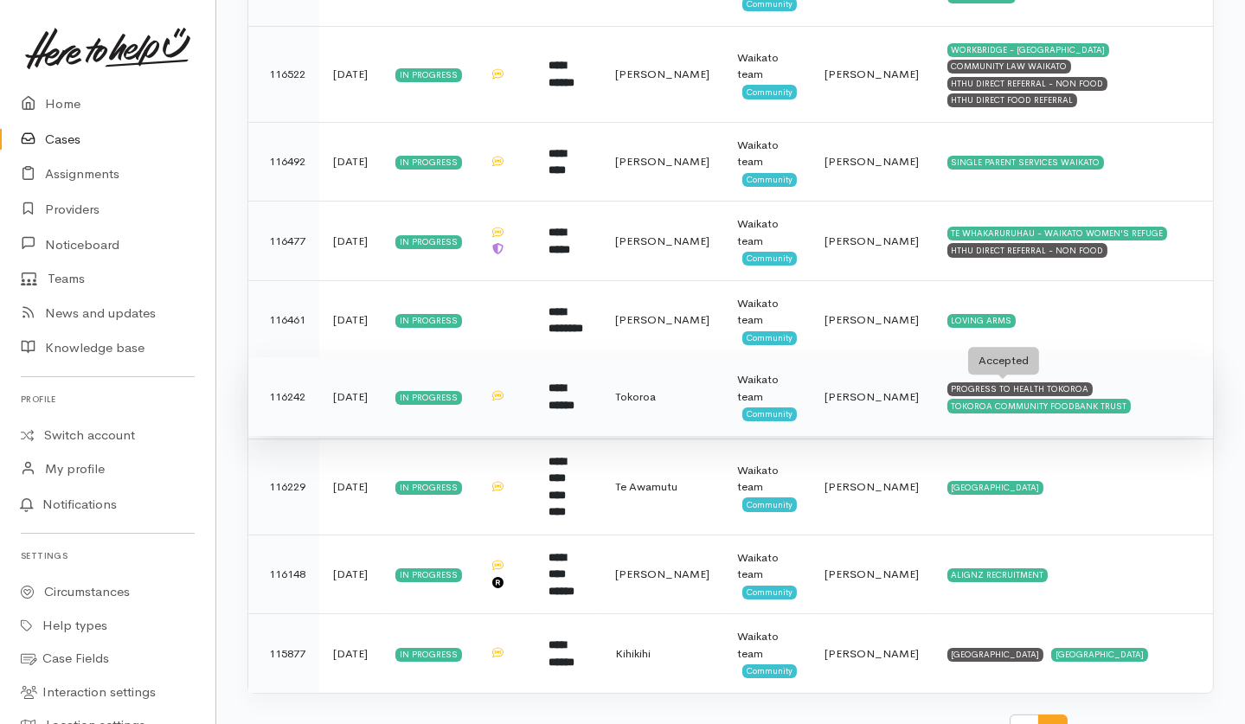
scroll to position [198, 0]
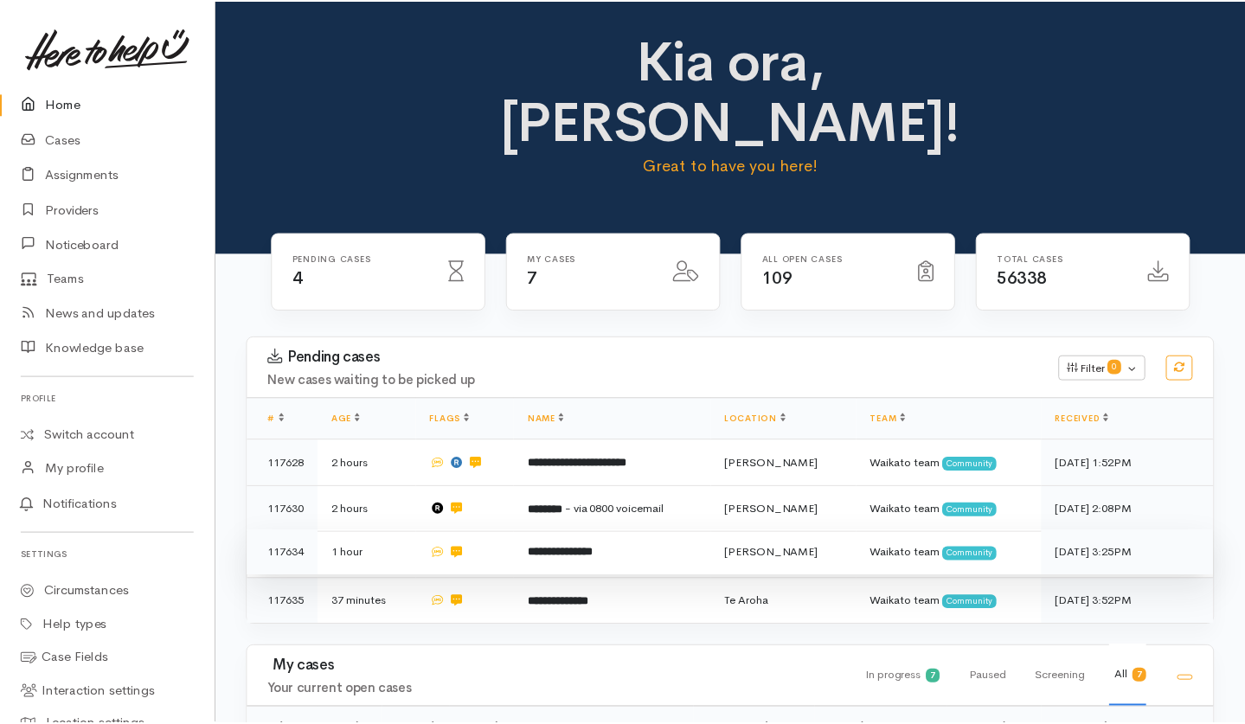
scroll to position [229, 0]
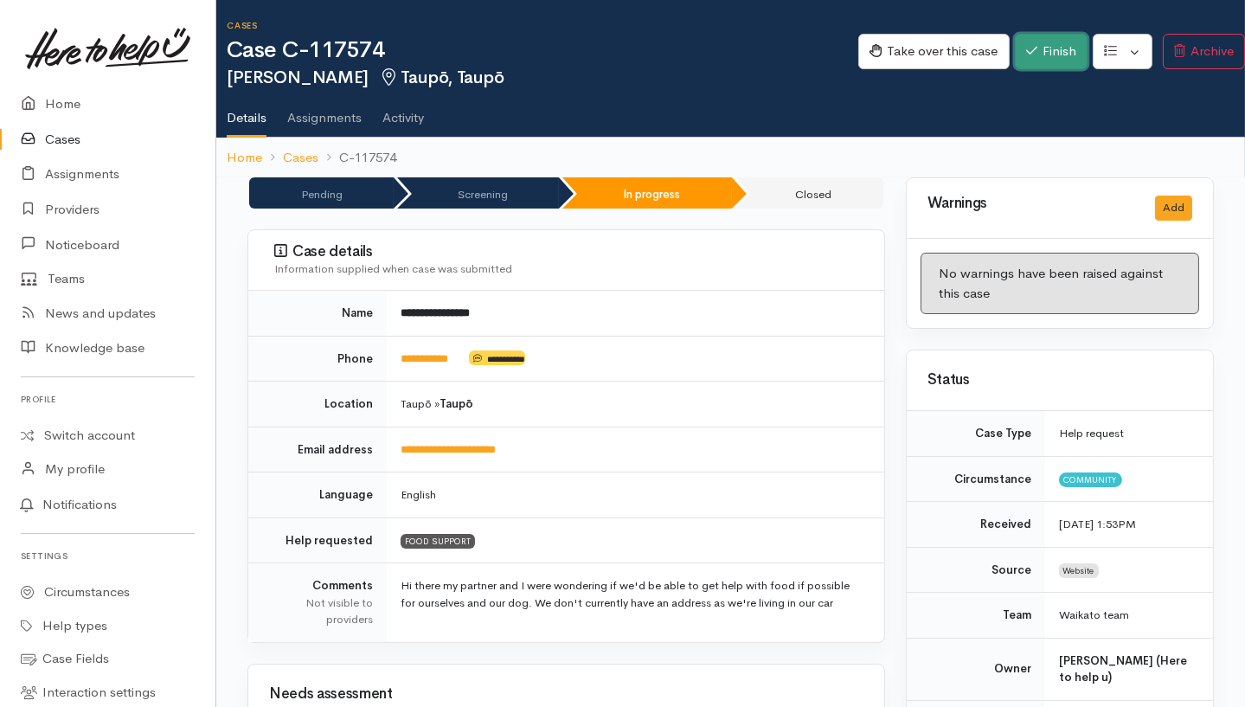
click at [1038, 48] on button "Finish" at bounding box center [1051, 51] width 73 height 35
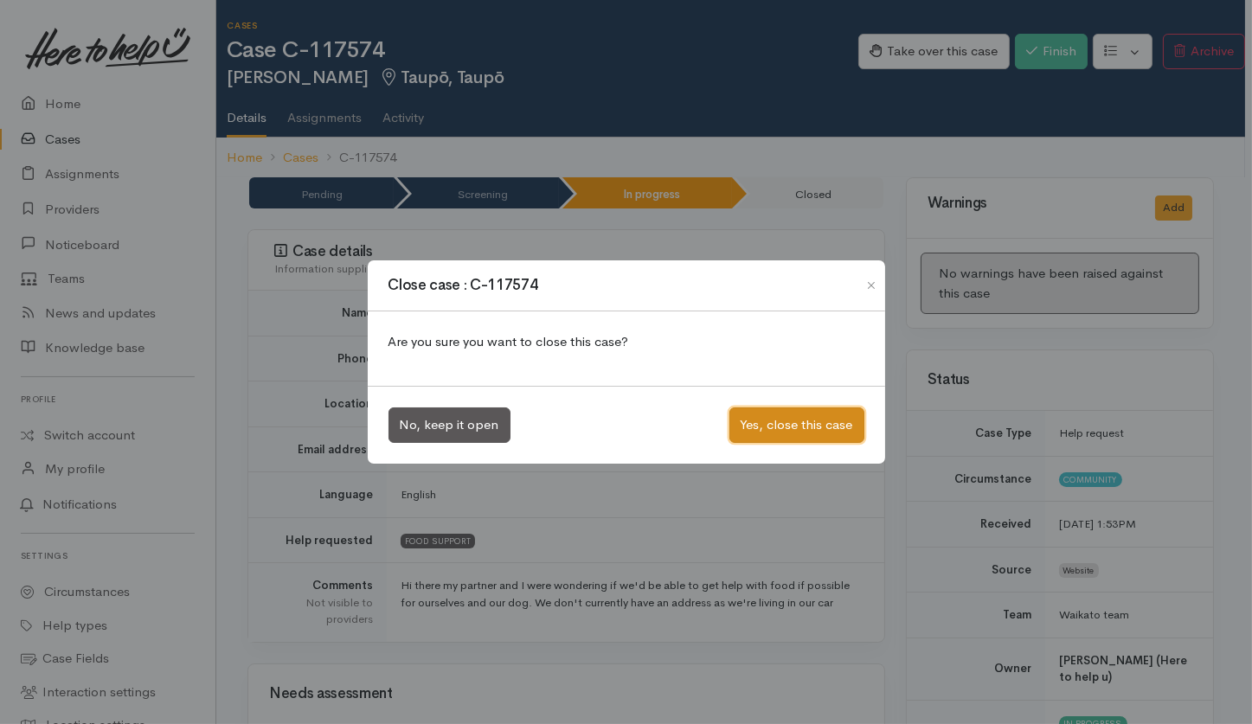
click at [814, 426] on button "Yes, close this case" at bounding box center [796, 425] width 135 height 35
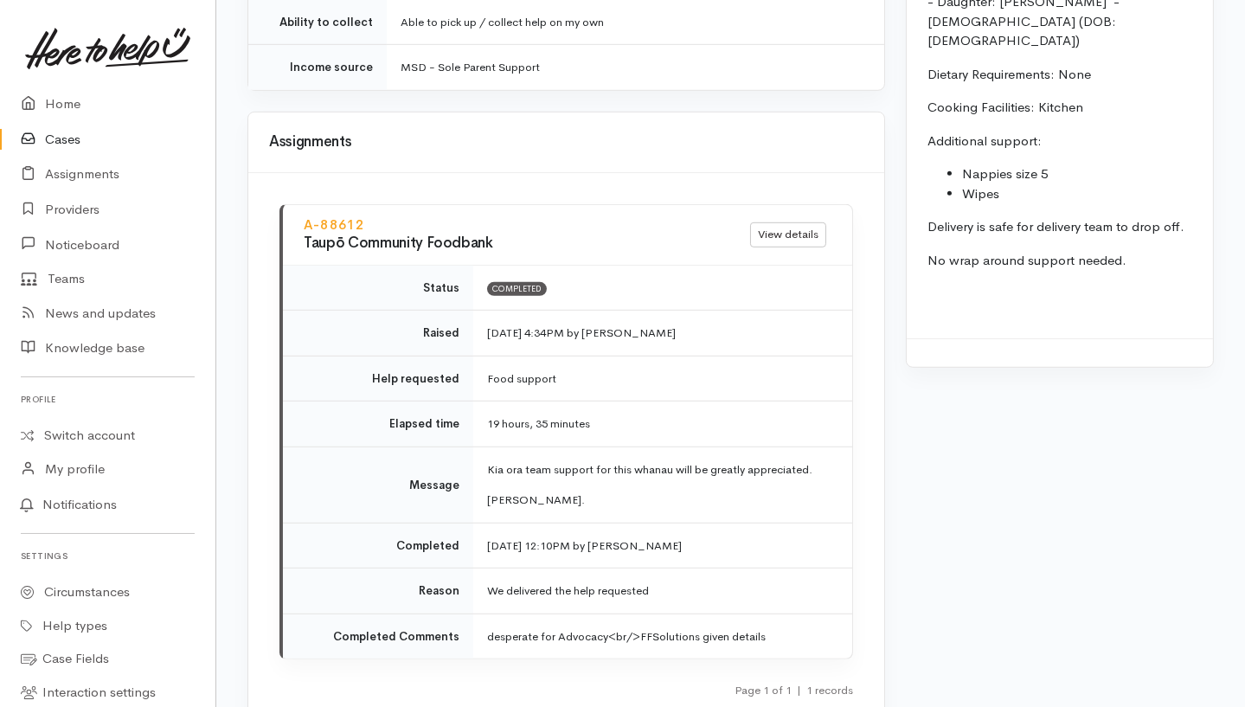
scroll to position [1896, 0]
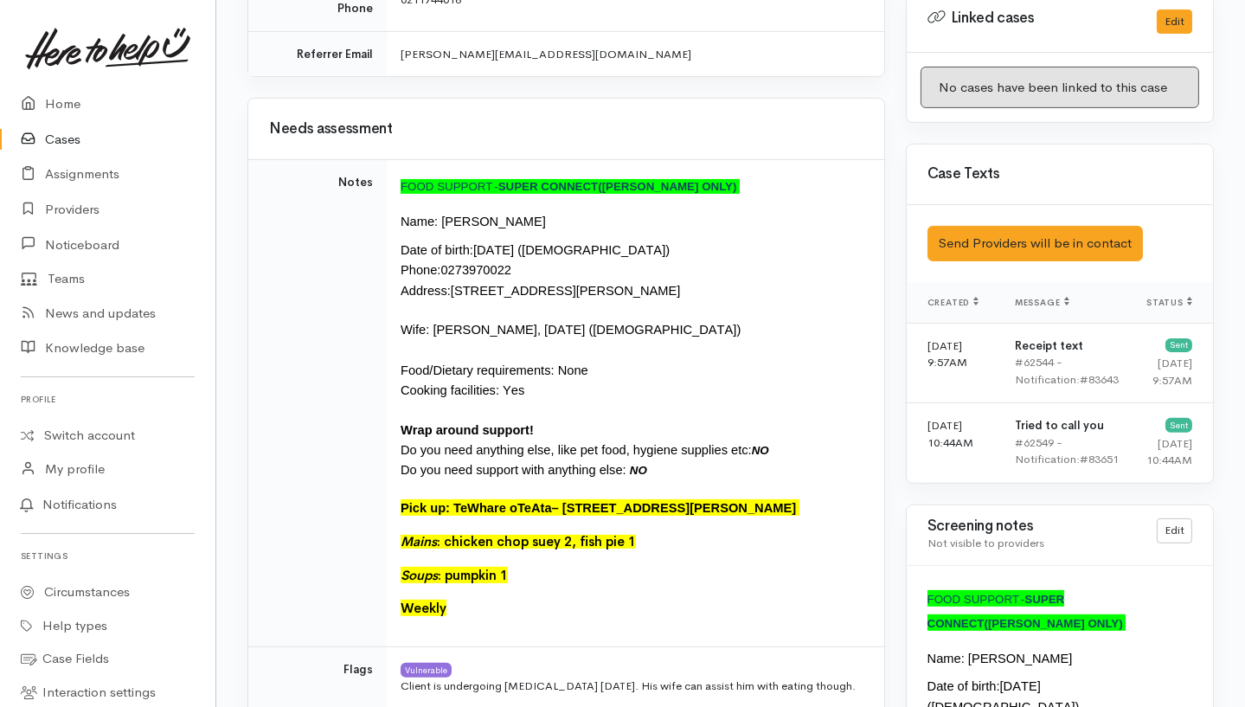
scroll to position [1006, 0]
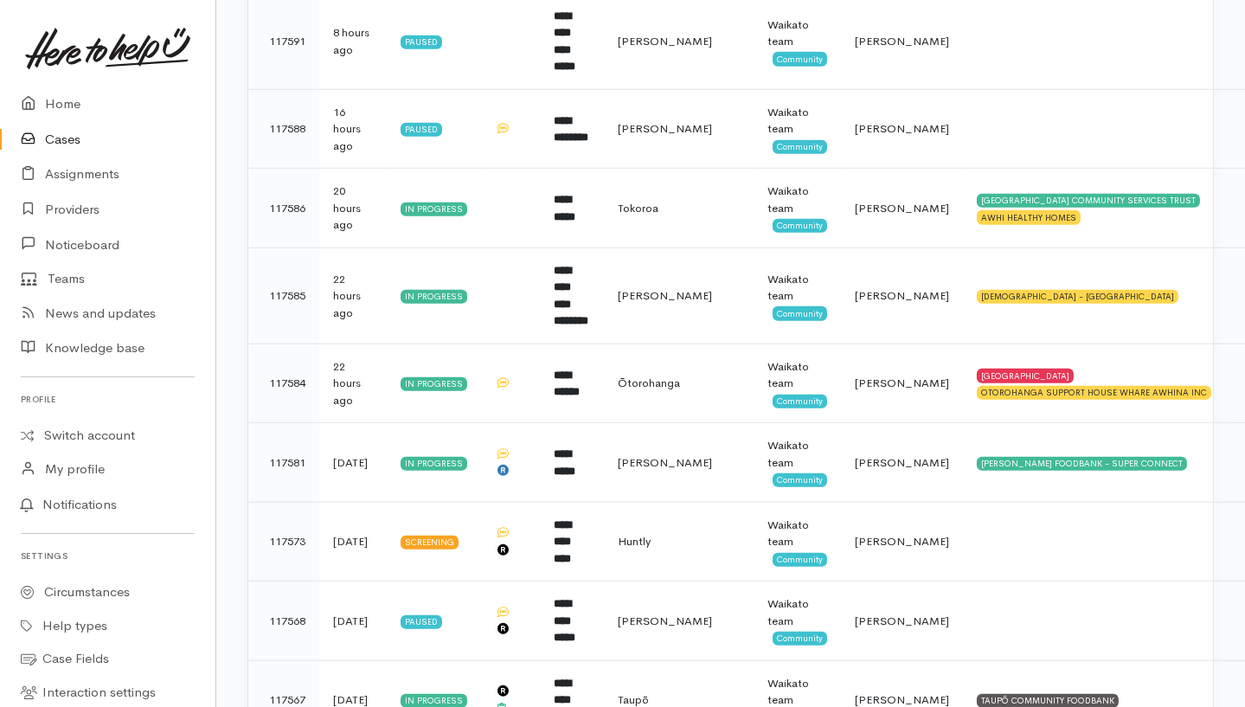
scroll to position [2506, 0]
